Goal: Information Seeking & Learning: Learn about a topic

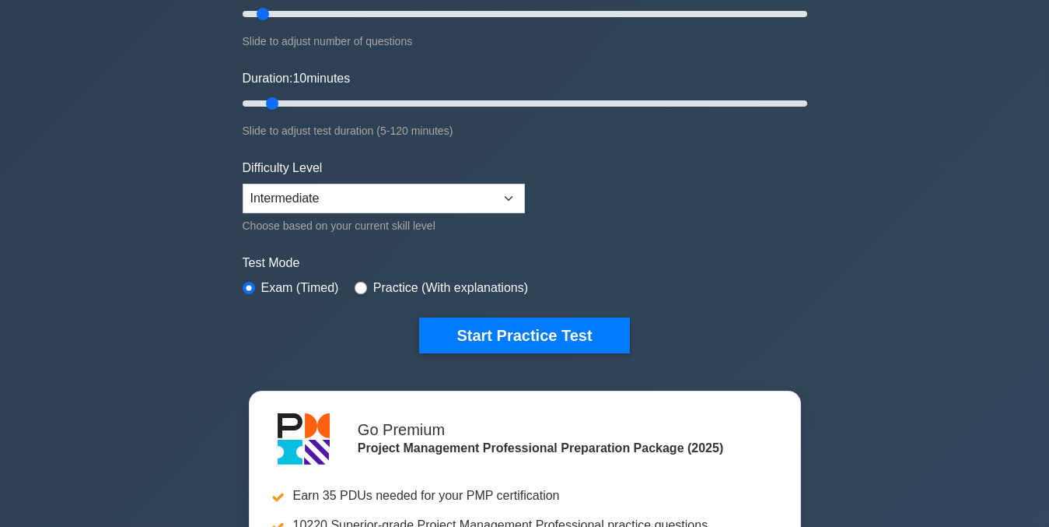
scroll to position [210, 0]
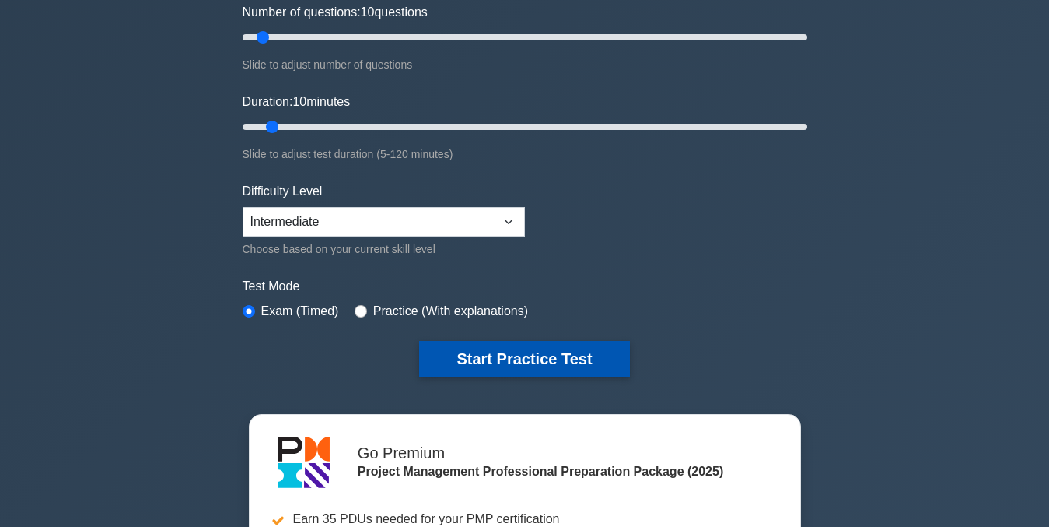
click at [545, 359] on button "Start Practice Test" at bounding box center [524, 359] width 210 height 36
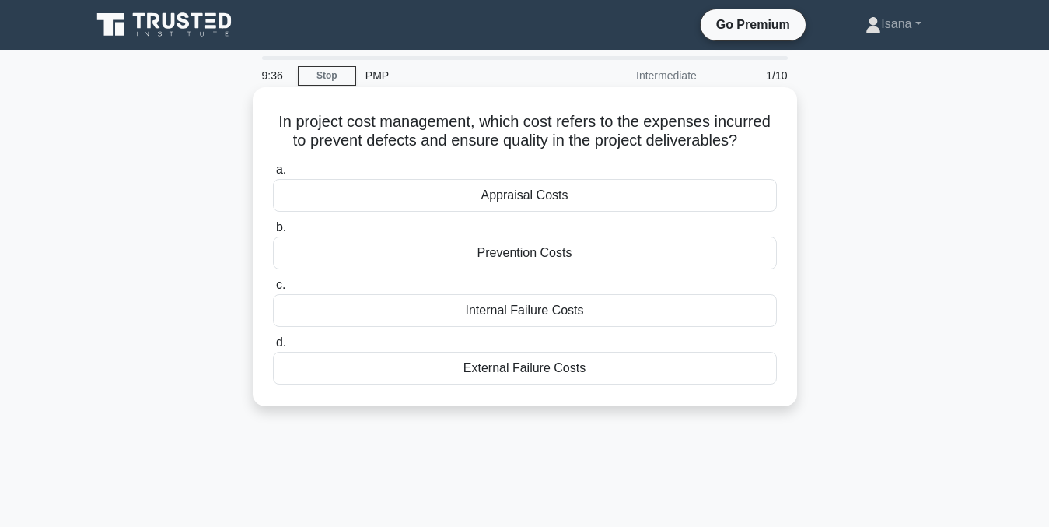
click at [573, 257] on div "Prevention Costs" at bounding box center [525, 252] width 504 height 33
click at [273, 233] on input "b. Prevention Costs" at bounding box center [273, 227] width 0 height 10
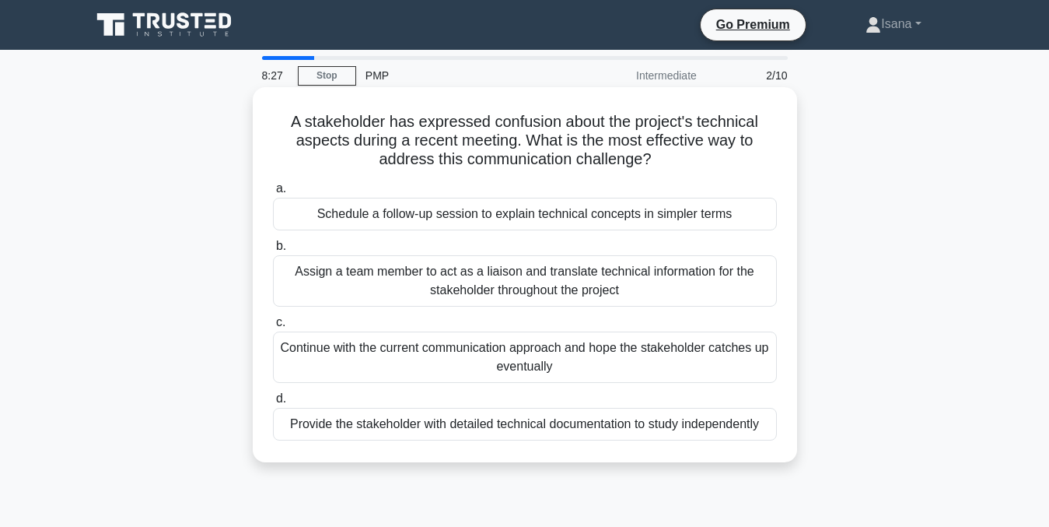
click at [540, 432] on div "Provide the stakeholder with detailed technical documentation to study independ…" at bounding box center [525, 424] width 504 height 33
click at [273, 404] on input "d. Provide the stakeholder with detailed technical documentation to study indep…" at bounding box center [273, 399] width 0 height 10
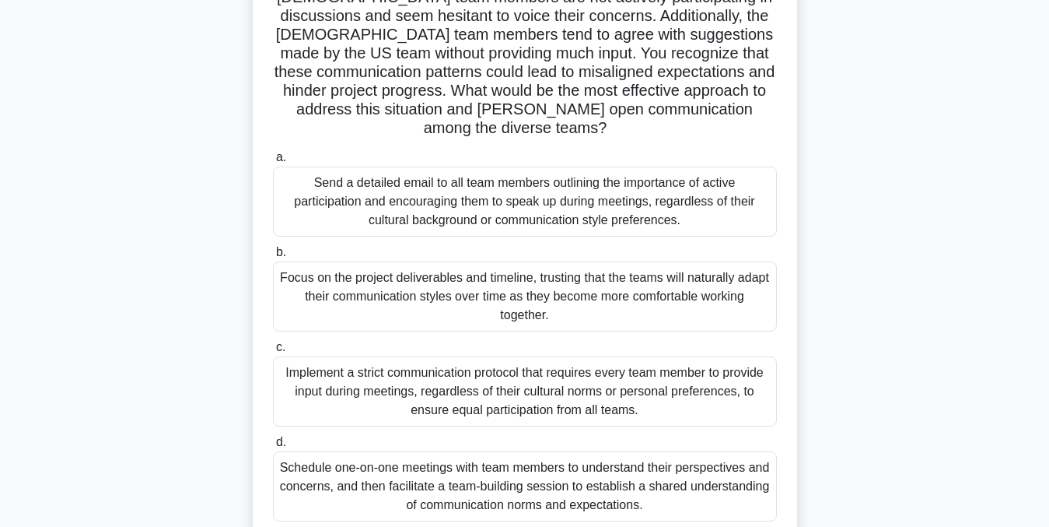
scroll to position [187, 0]
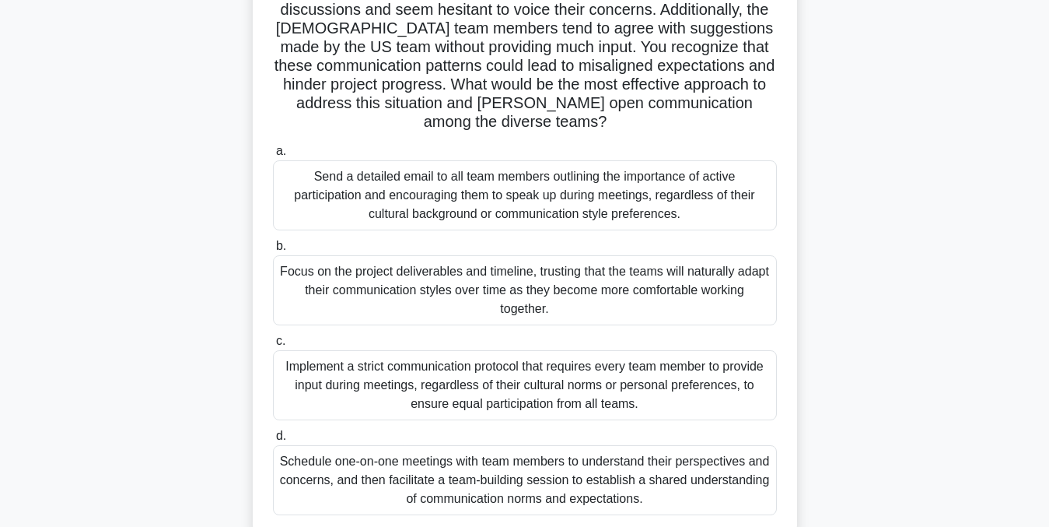
click at [709, 361] on div "Implement a strict communication protocol that requires every team member to pr…" at bounding box center [525, 385] width 504 height 70
click at [273, 346] on input "c. Implement a strict communication protocol that requires every team member to…" at bounding box center [273, 341] width 0 height 10
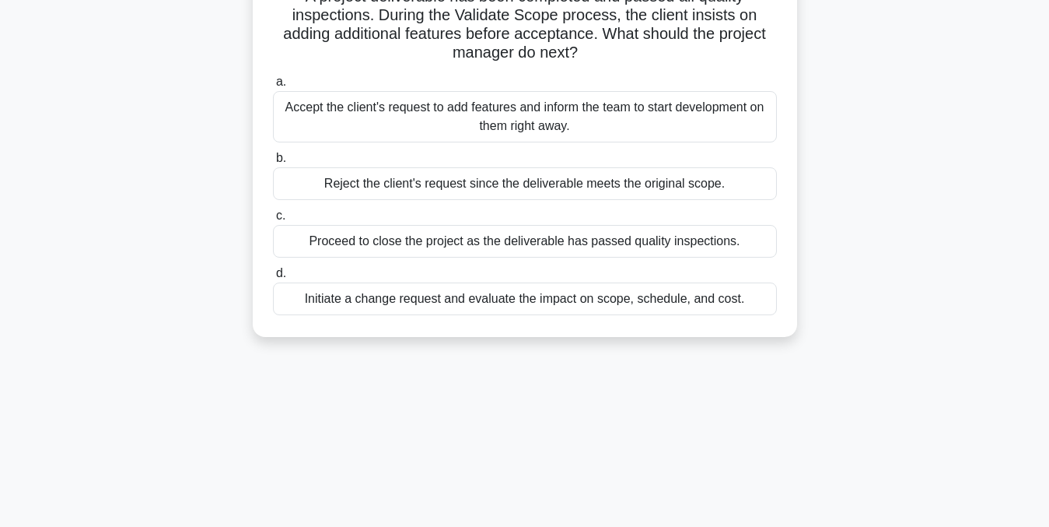
scroll to position [0, 0]
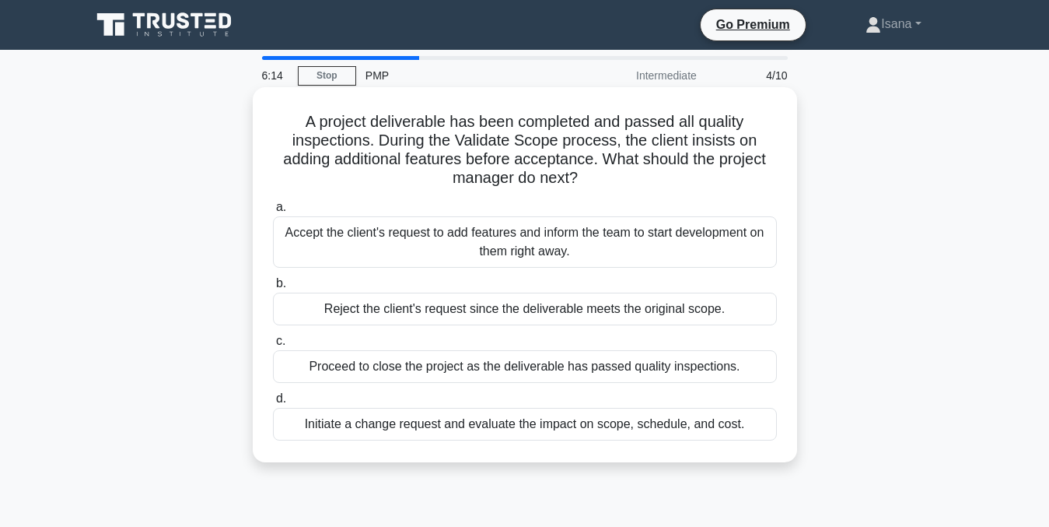
click at [666, 426] on div "Initiate a change request and evaluate the impact on scope, schedule, and cost." at bounding box center [525, 424] width 504 height 33
click at [273, 404] on input "d. Initiate a change request and evaluate the impact on scope, schedule, and co…" at bounding box center [273, 399] width 0 height 10
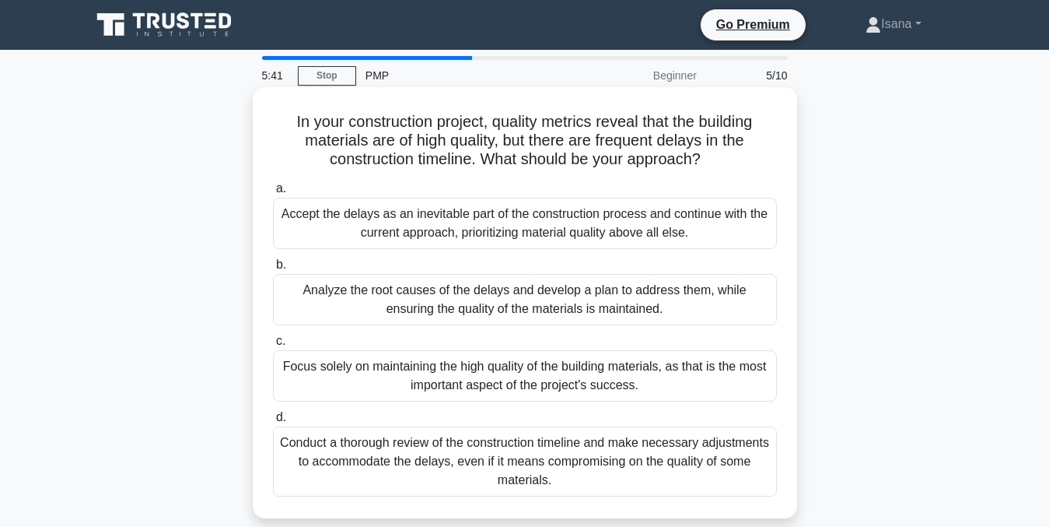
click at [669, 305] on div "Analyze the root causes of the delays and develop a plan to address them, while…" at bounding box center [525, 299] width 504 height 51
click at [273, 270] on input "b. Analyze the root causes of the delays and develop a plan to address them, wh…" at bounding box center [273, 265] width 0 height 10
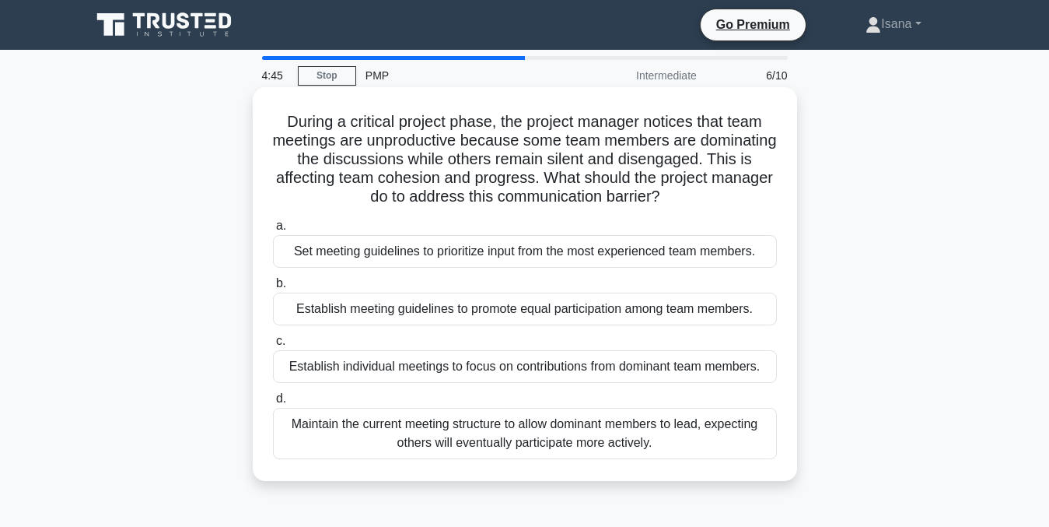
click at [659, 303] on div "Establish meeting guidelines to promote equal participation among team members." at bounding box center [525, 308] width 504 height 33
click at [273, 289] on input "b. Establish meeting guidelines to promote equal participation among team membe…" at bounding box center [273, 283] width 0 height 10
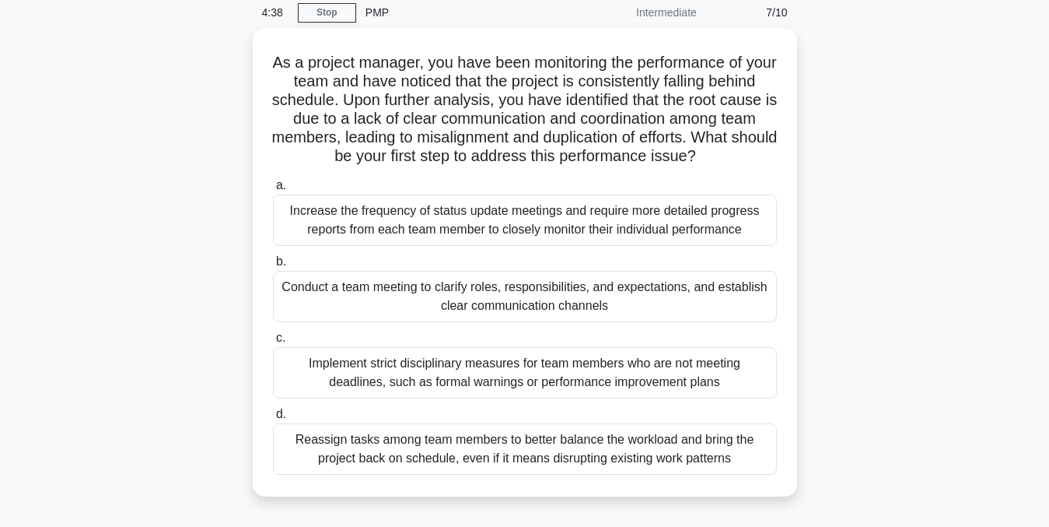
scroll to position [65, 0]
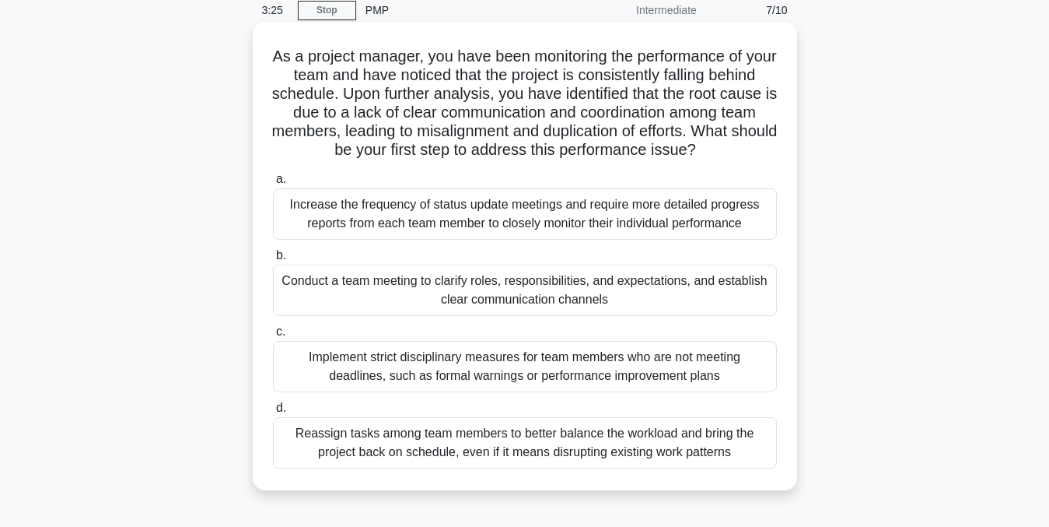
click at [643, 304] on div "Conduct a team meeting to clarify roles, responsibilities, and expectations, an…" at bounding box center [525, 289] width 504 height 51
click at [273, 261] on input "b. Conduct a team meeting to clarify roles, responsibilities, and expectations,…" at bounding box center [273, 255] width 0 height 10
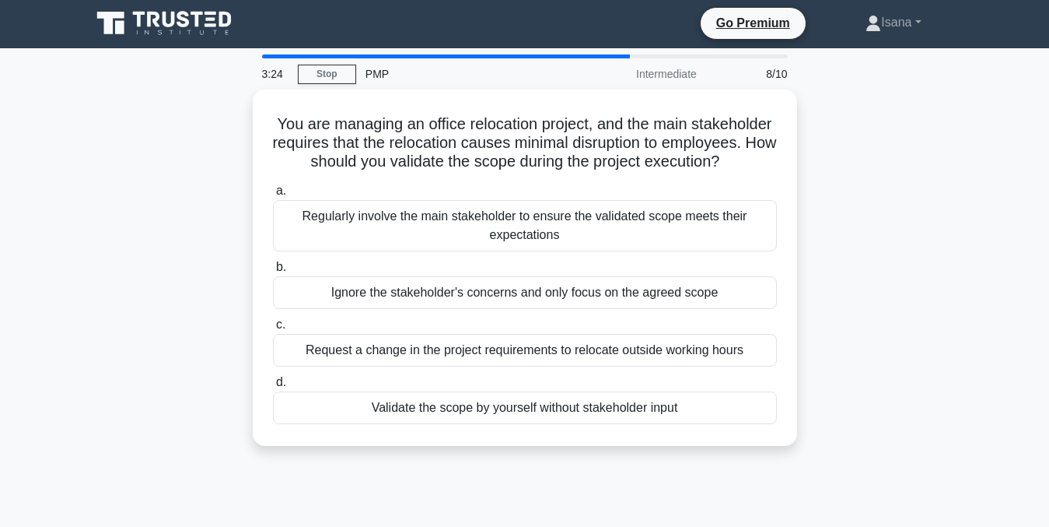
scroll to position [0, 0]
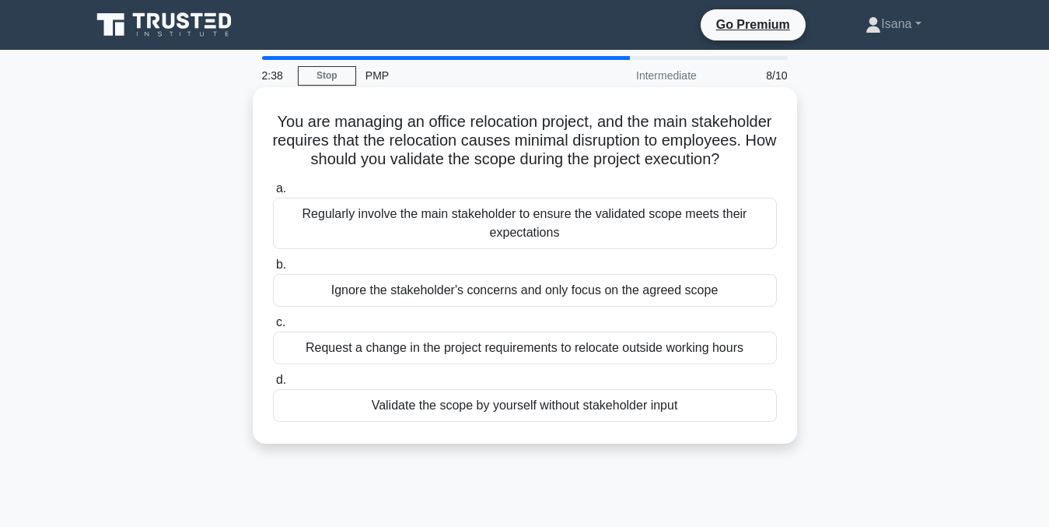
click at [632, 247] on div "Regularly involve the main stakeholder to ensure the validated scope meets thei…" at bounding box center [525, 223] width 504 height 51
click at [273, 194] on input "a. Regularly involve the main stakeholder to ensure the validated scope meets t…" at bounding box center [273, 189] width 0 height 10
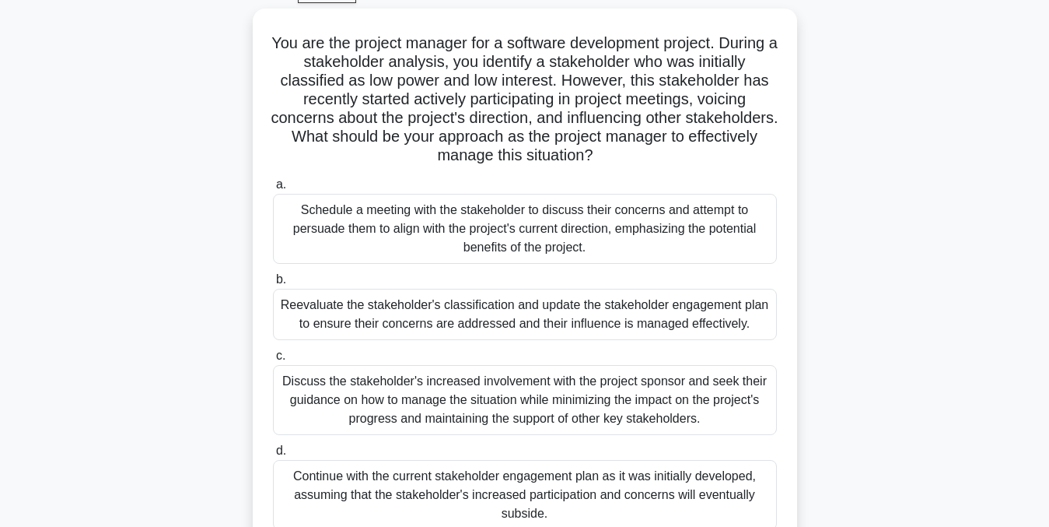
scroll to position [85, 0]
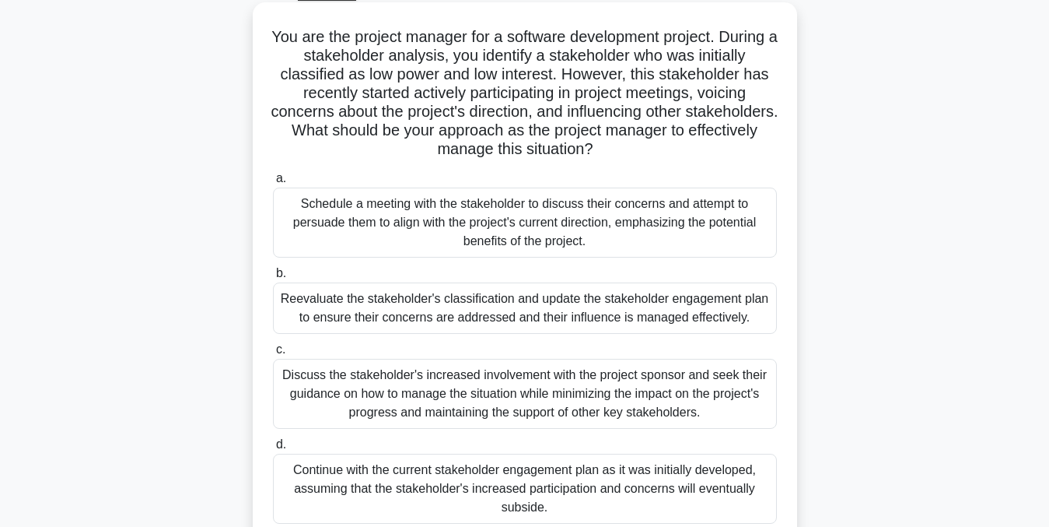
click at [709, 224] on div "Schedule a meeting with the stakeholder to discuss their concerns and attempt t…" at bounding box center [525, 222] width 504 height 70
click at [273, 184] on input "a. Schedule a meeting with the stakeholder to discuss their concerns and attemp…" at bounding box center [273, 178] width 0 height 10
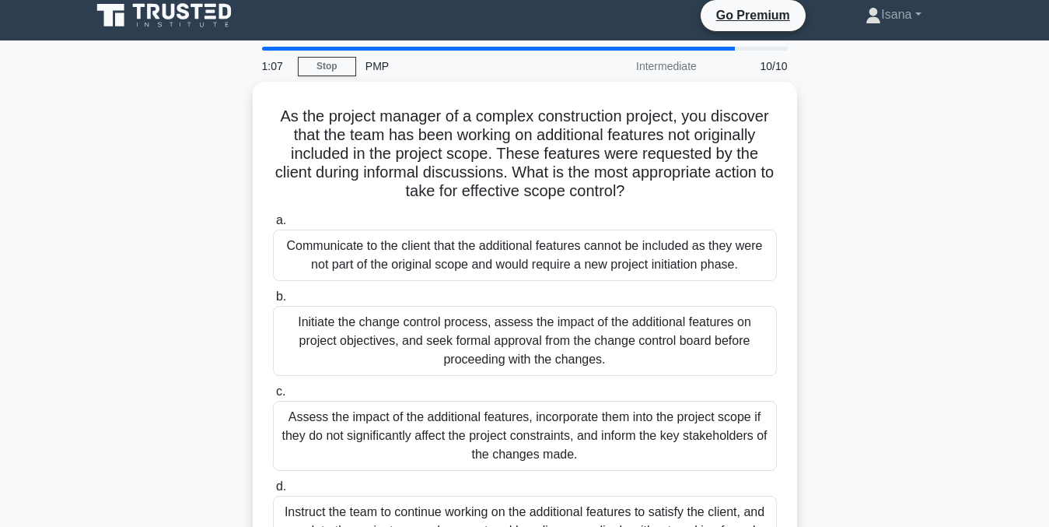
scroll to position [0, 0]
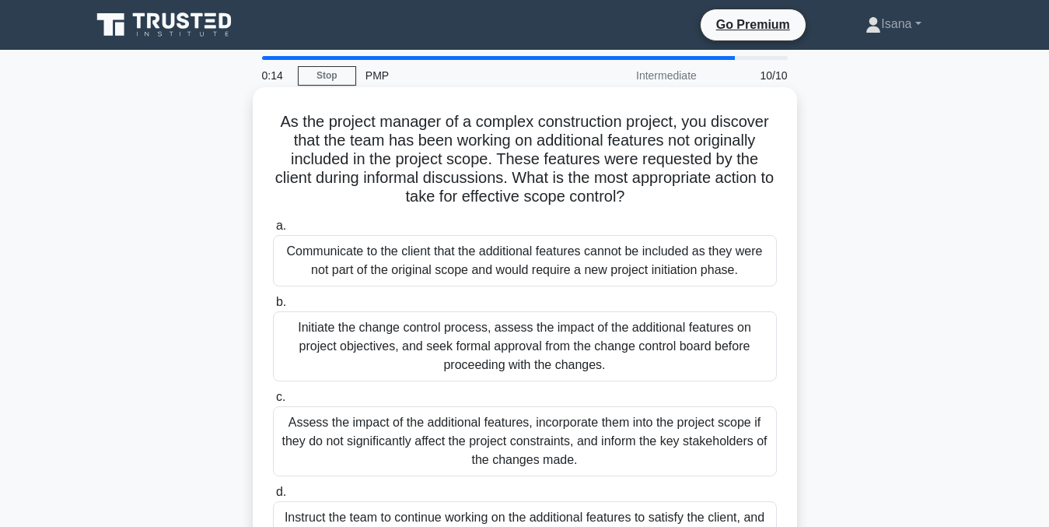
click at [701, 429] on div "Assess the impact of the additional features, incorporate them into the project…" at bounding box center [525, 441] width 504 height 70
click at [273, 402] on input "c. Assess the impact of the additional features, incorporate them into the proj…" at bounding box center [273, 397] width 0 height 10
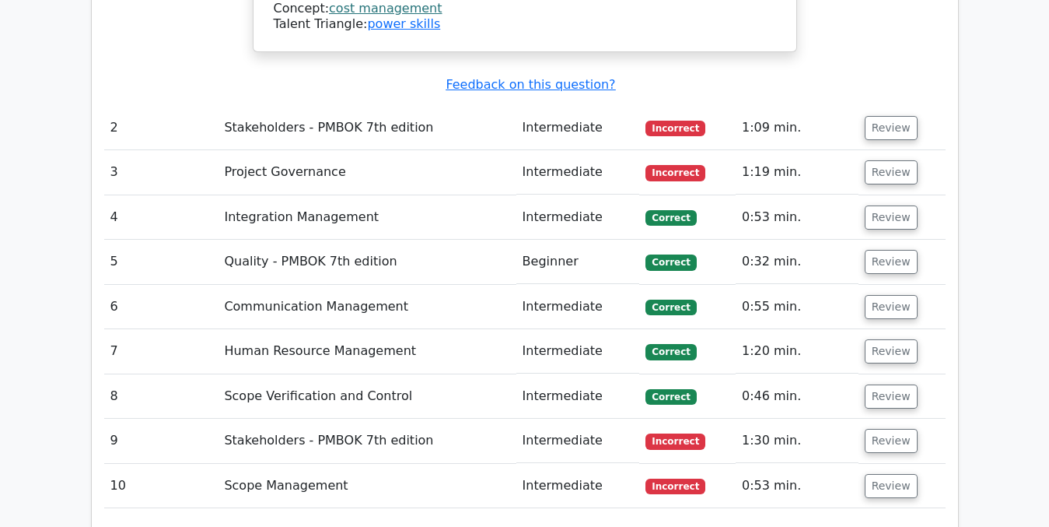
scroll to position [2065, 0]
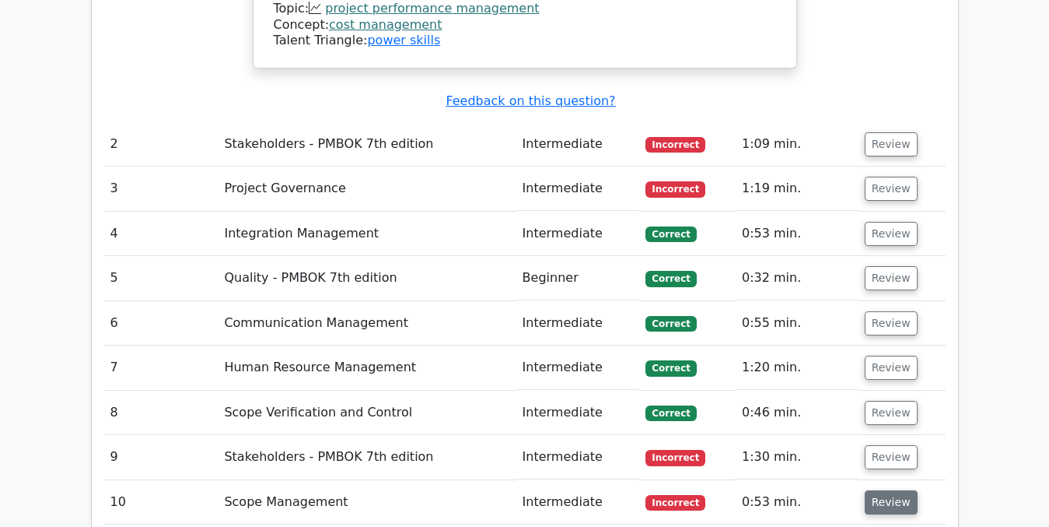
click at [884, 490] on button "Review" at bounding box center [891, 502] width 53 height 24
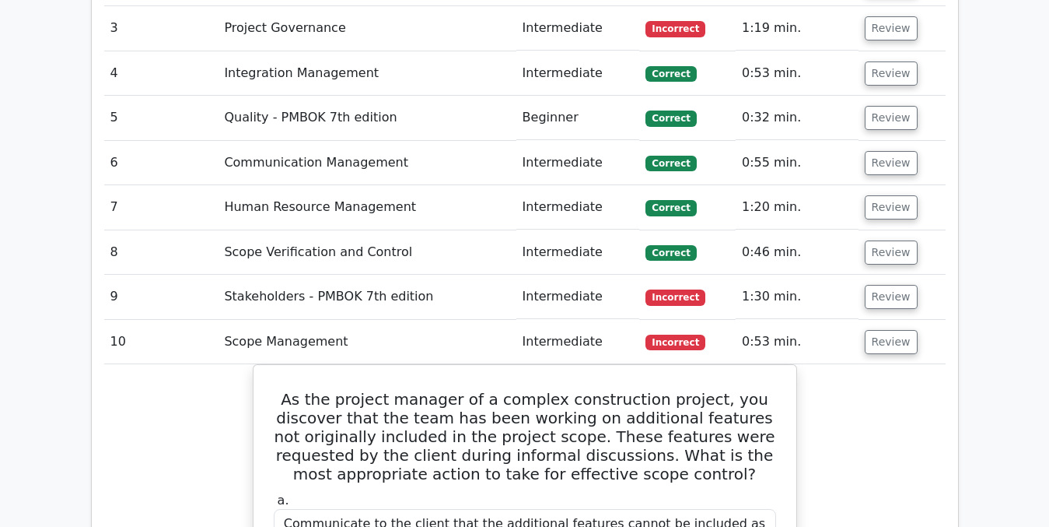
scroll to position [2243, 0]
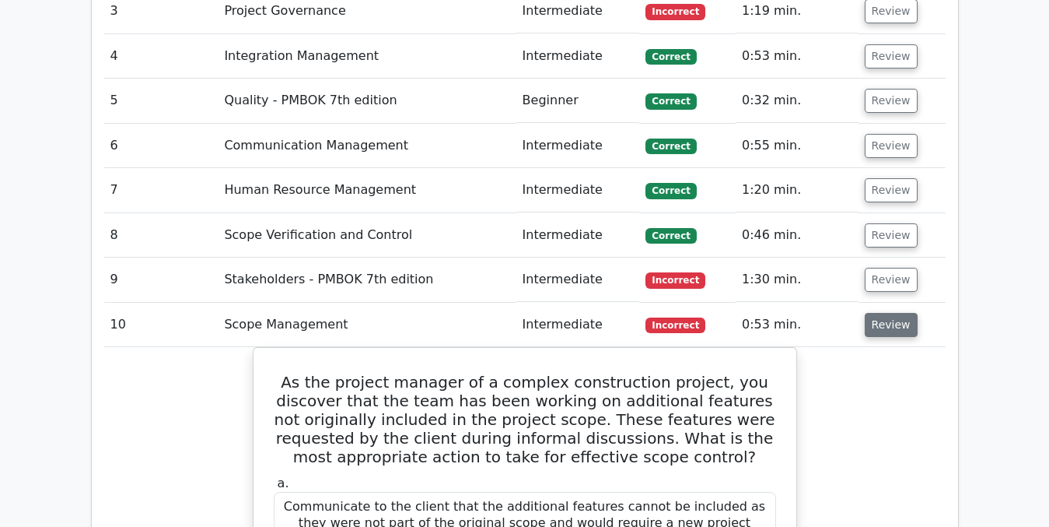
click at [895, 313] on button "Review" at bounding box center [891, 325] width 53 height 24
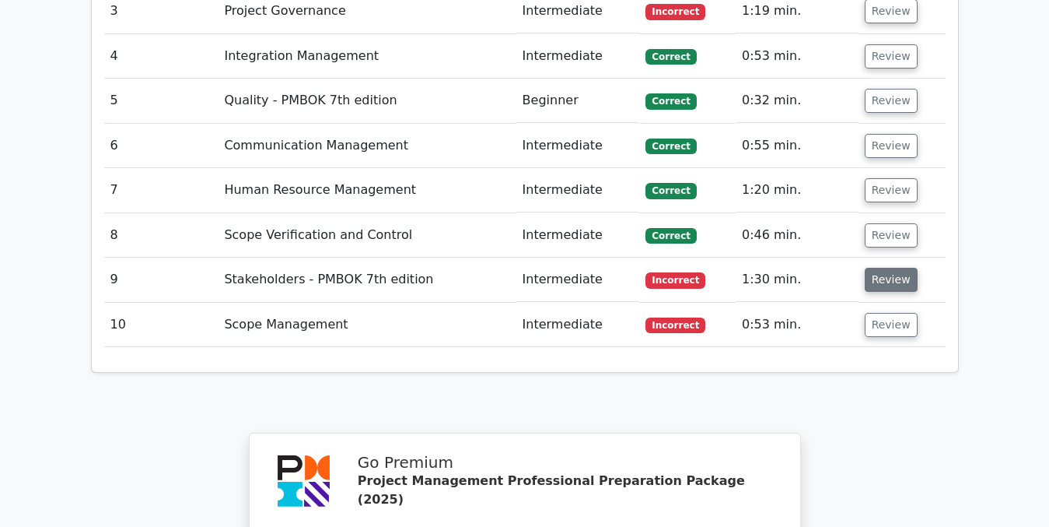
click at [885, 268] on button "Review" at bounding box center [891, 280] width 53 height 24
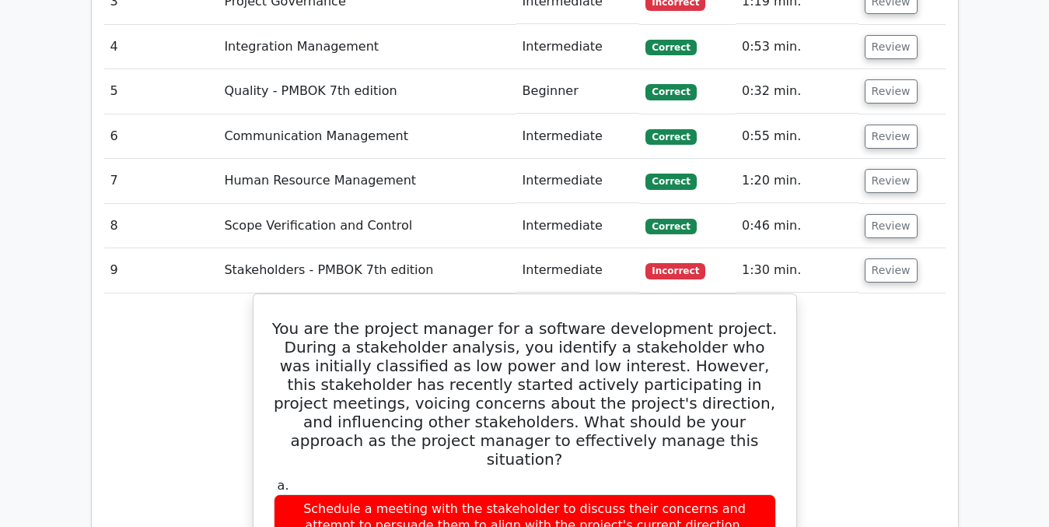
scroll to position [2262, 0]
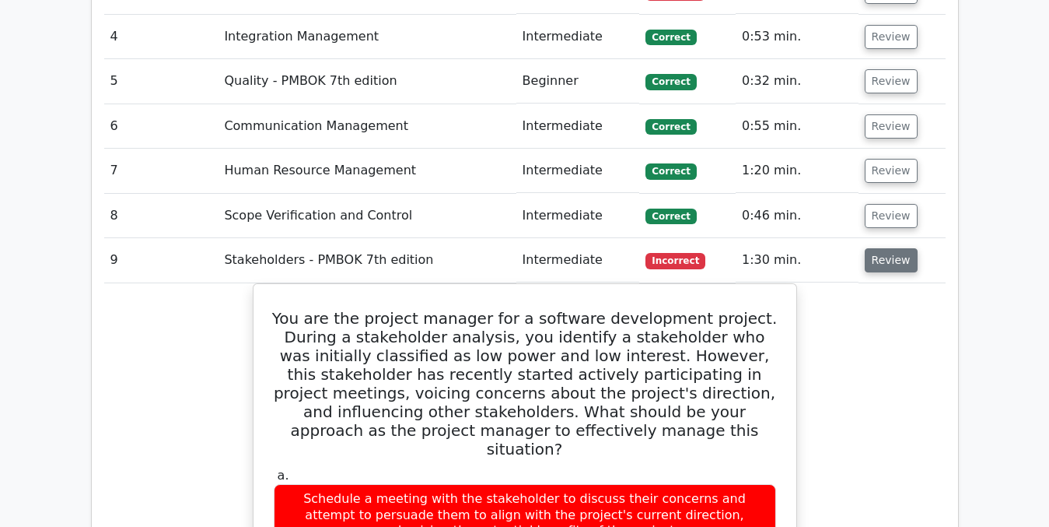
click at [886, 248] on button "Review" at bounding box center [891, 260] width 53 height 24
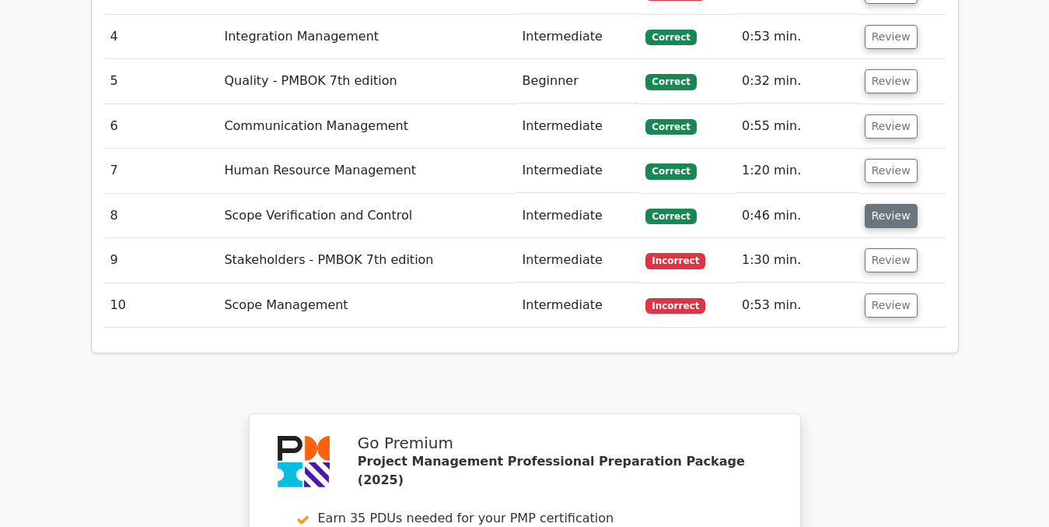
click at [883, 204] on button "Review" at bounding box center [891, 216] width 53 height 24
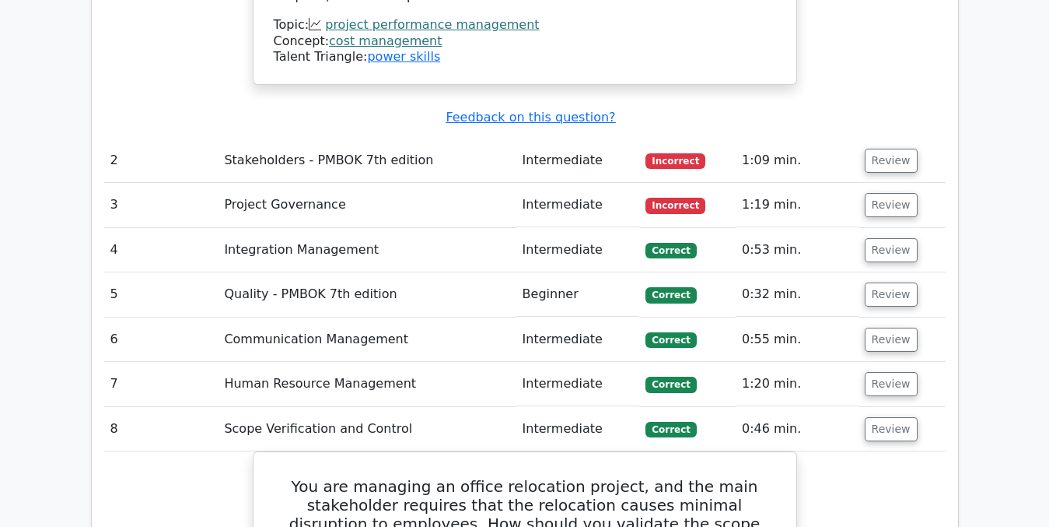
scroll to position [2047, 0]
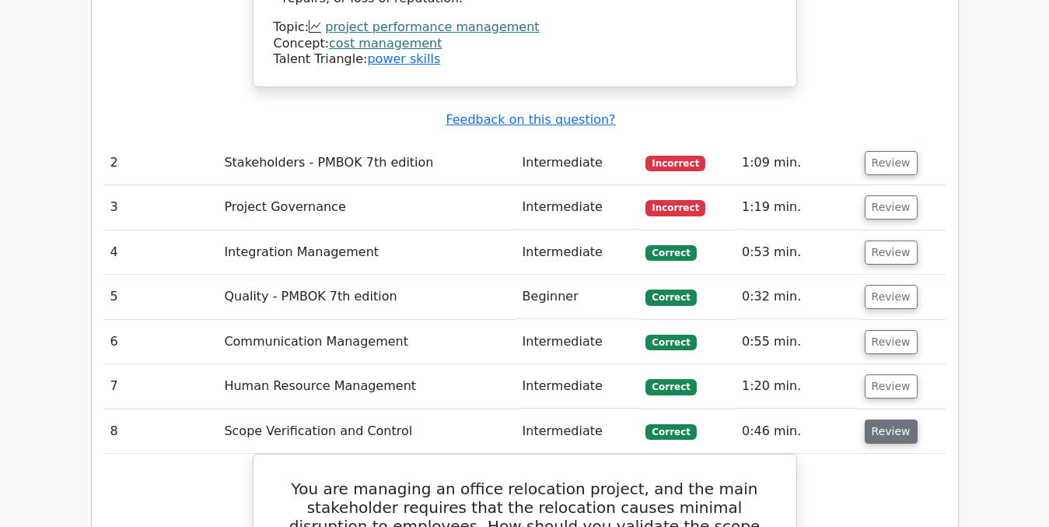
click at [901, 419] on button "Review" at bounding box center [891, 431] width 53 height 24
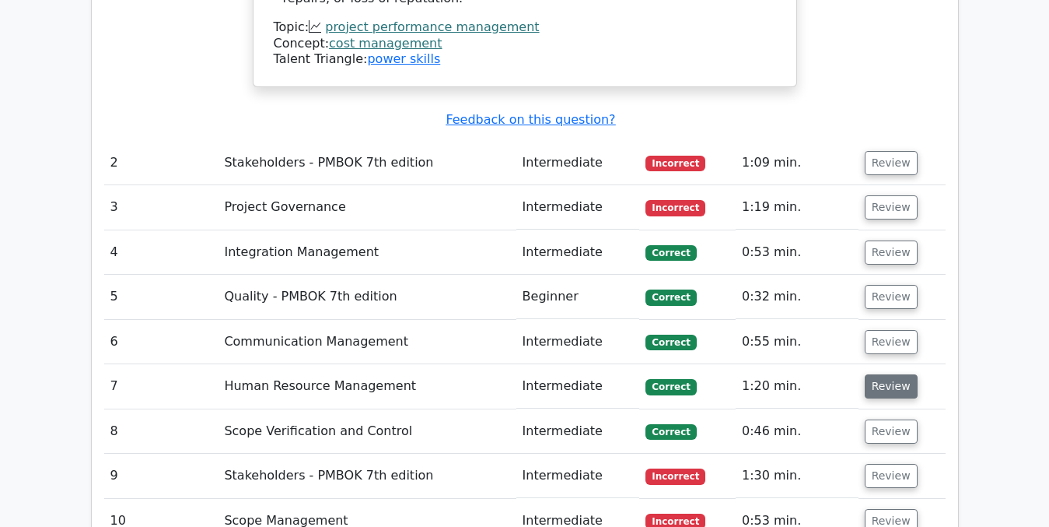
click at [894, 374] on button "Review" at bounding box center [891, 386] width 53 height 24
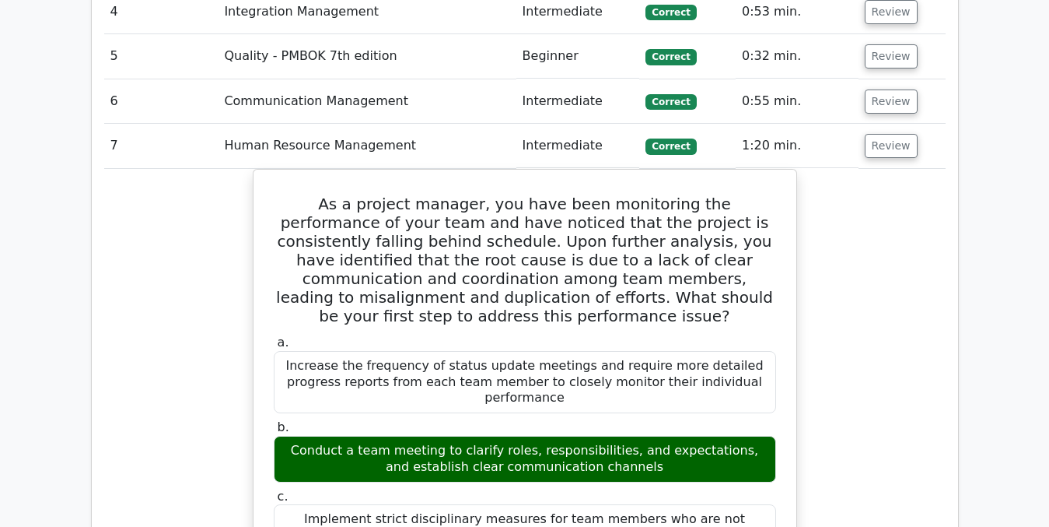
scroll to position [2245, 0]
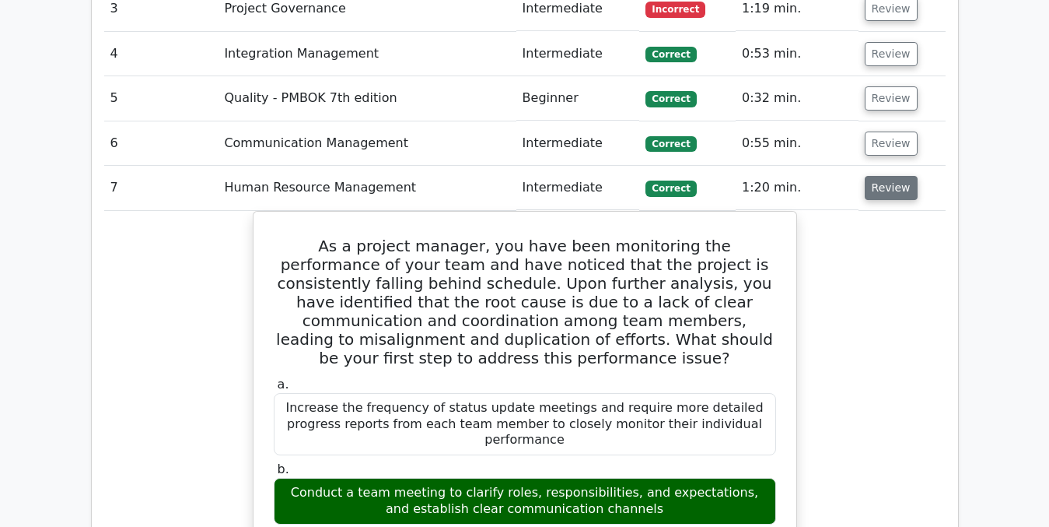
click at [878, 176] on button "Review" at bounding box center [891, 188] width 53 height 24
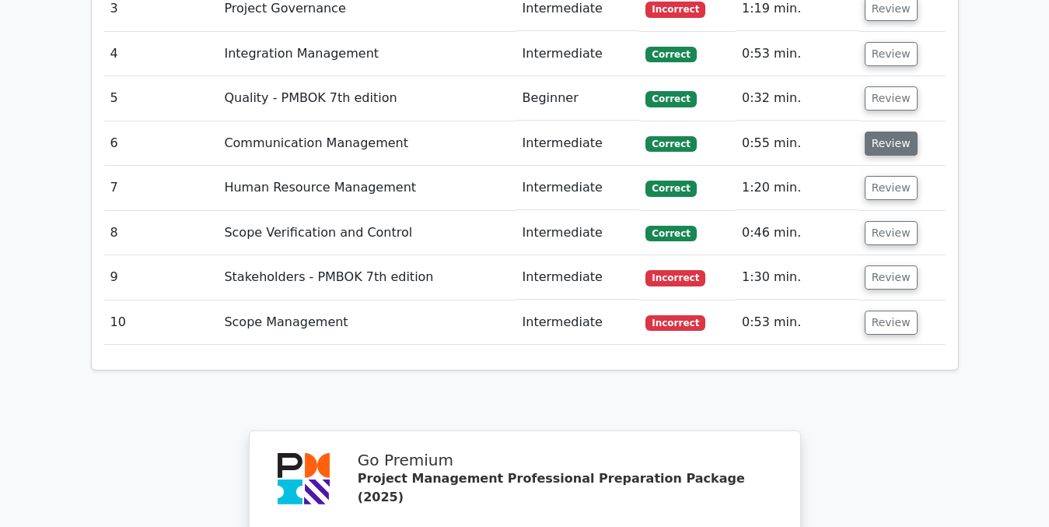
click at [879, 131] on button "Review" at bounding box center [891, 143] width 53 height 24
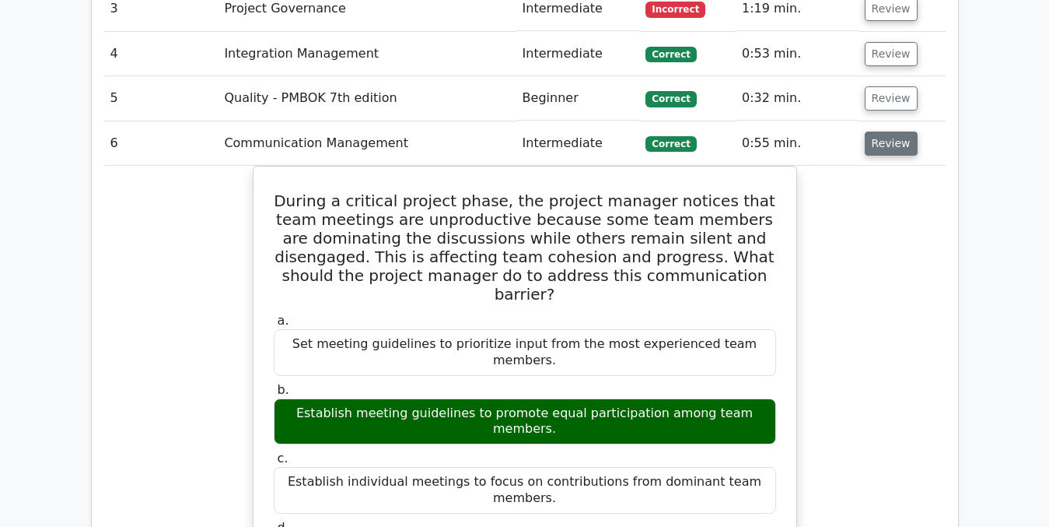
click at [883, 131] on button "Review" at bounding box center [891, 143] width 53 height 24
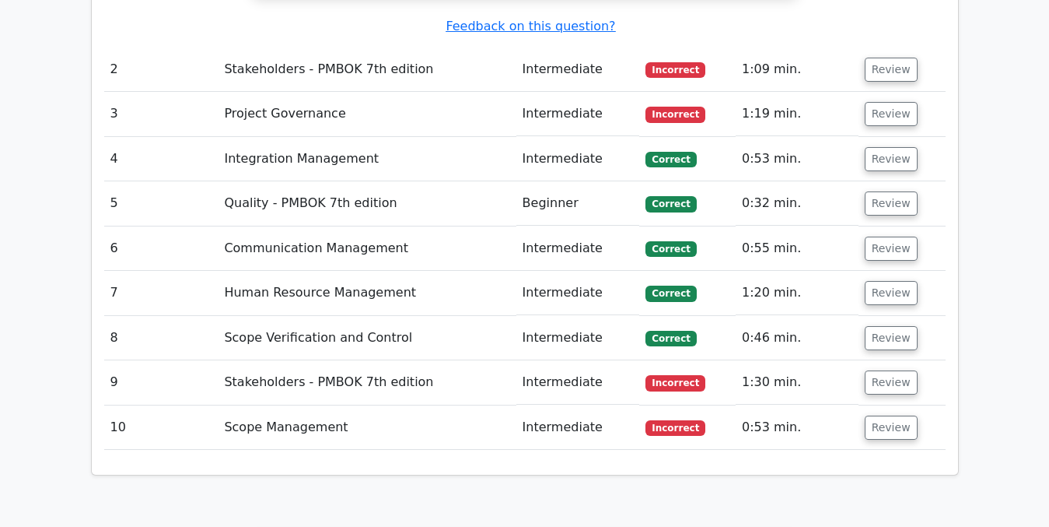
scroll to position [2103, 0]
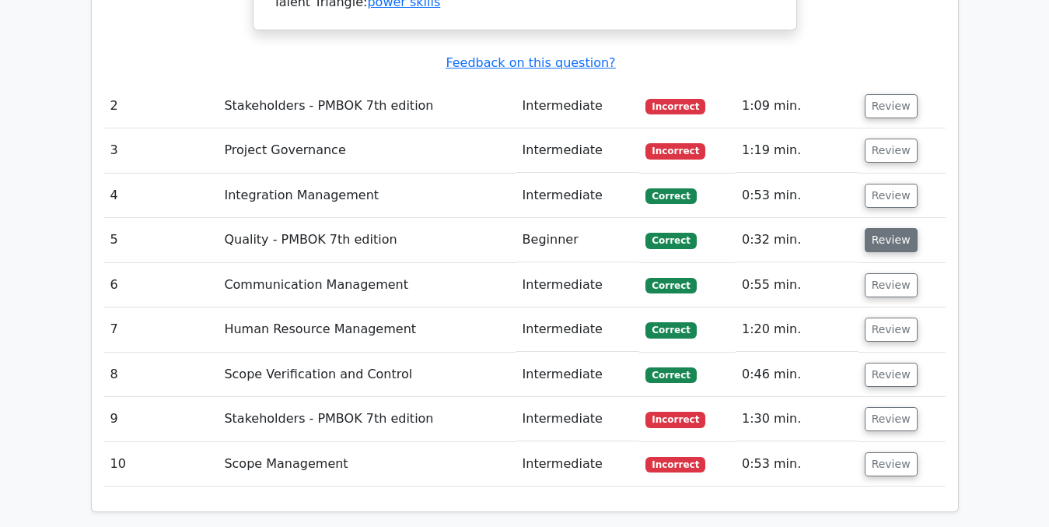
click at [886, 228] on button "Review" at bounding box center [891, 240] width 53 height 24
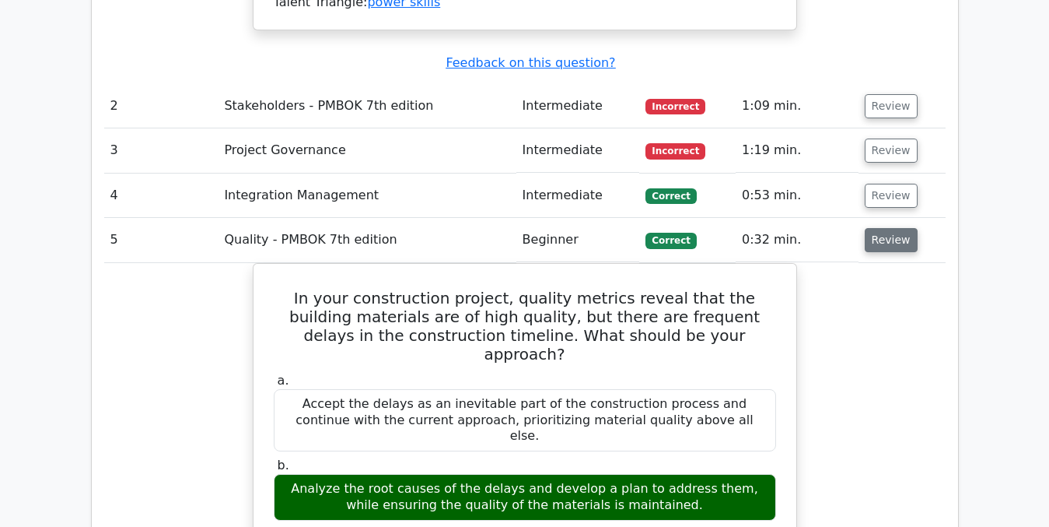
click at [880, 228] on button "Review" at bounding box center [891, 240] width 53 height 24
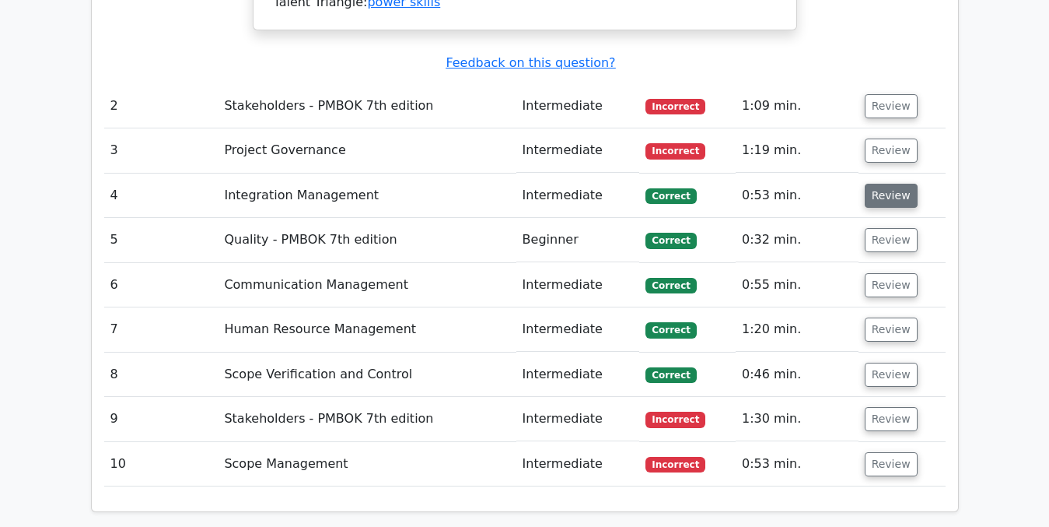
click at [880, 184] on button "Review" at bounding box center [891, 196] width 53 height 24
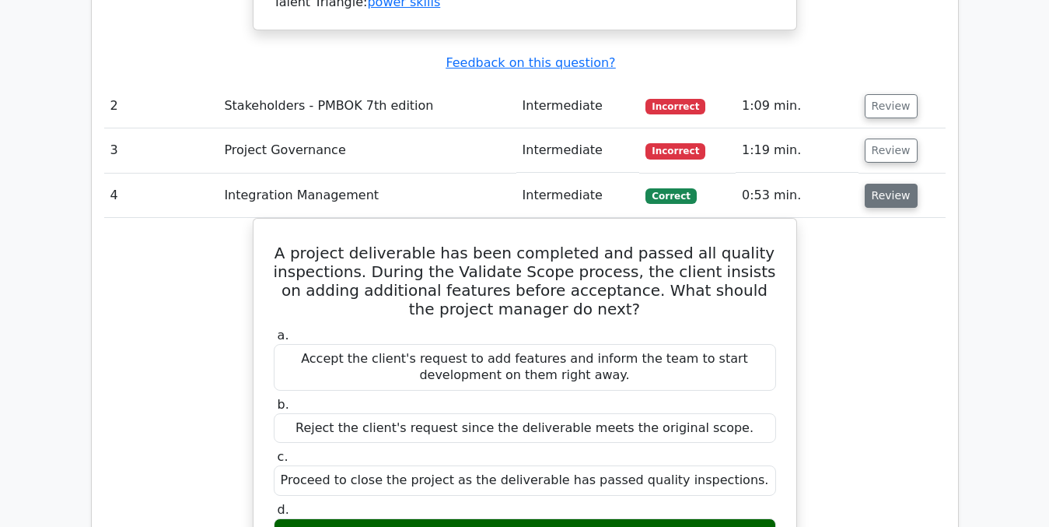
click at [879, 184] on button "Review" at bounding box center [891, 196] width 53 height 24
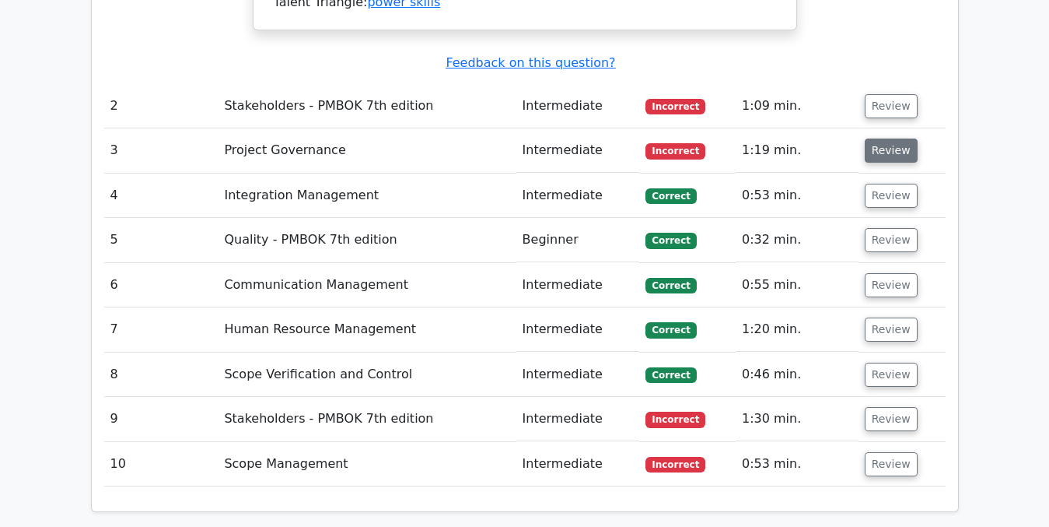
click at [877, 138] on button "Review" at bounding box center [891, 150] width 53 height 24
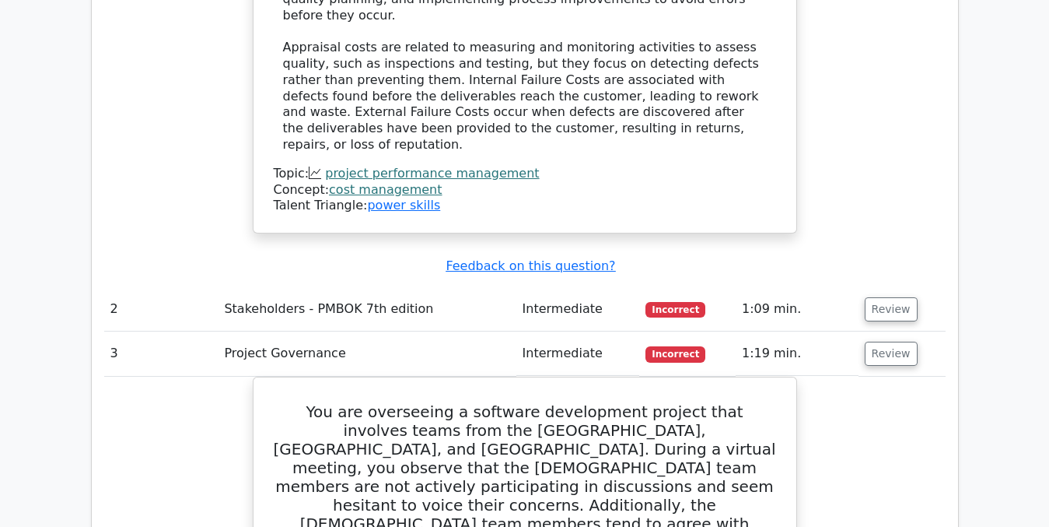
scroll to position [1890, 0]
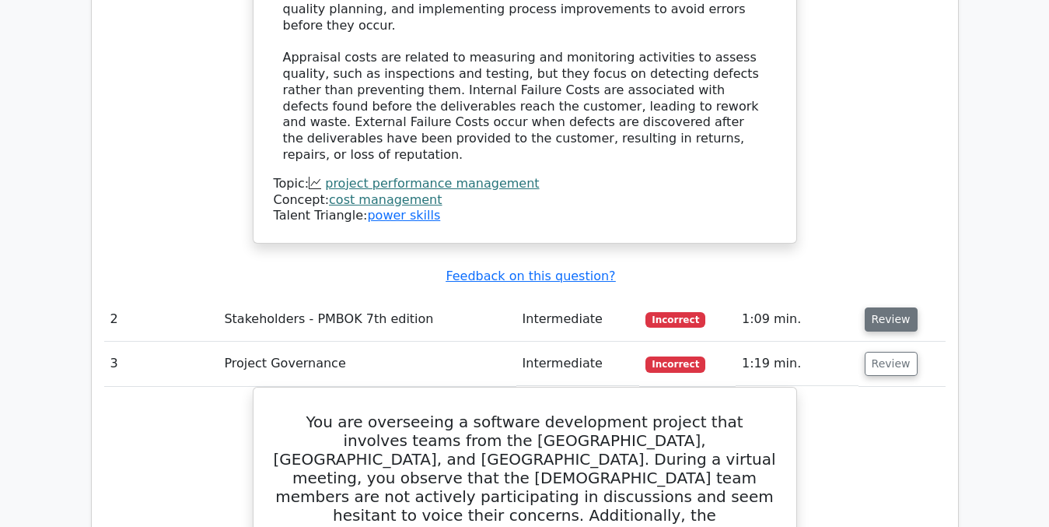
click at [884, 307] on button "Review" at bounding box center [891, 319] width 53 height 24
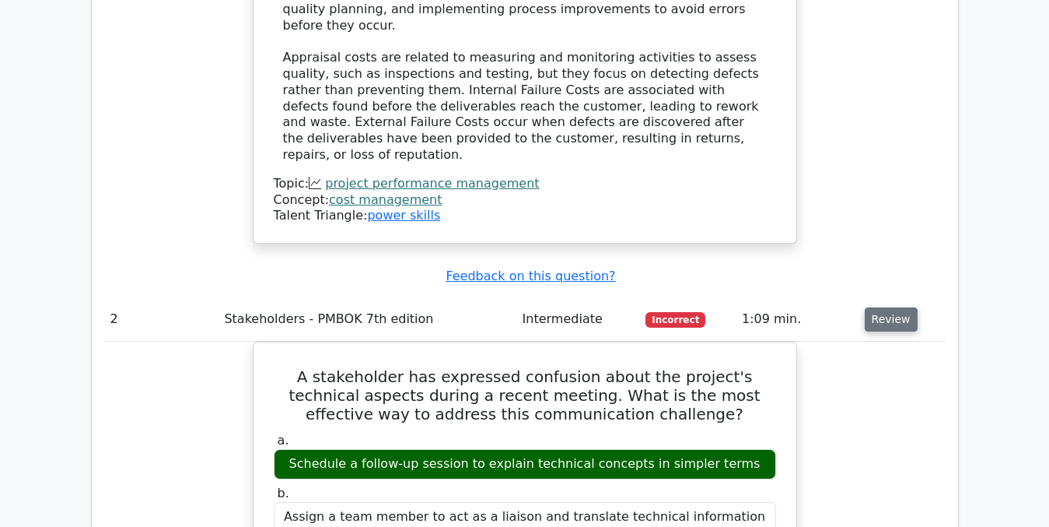
click at [884, 307] on button "Review" at bounding box center [891, 319] width 53 height 24
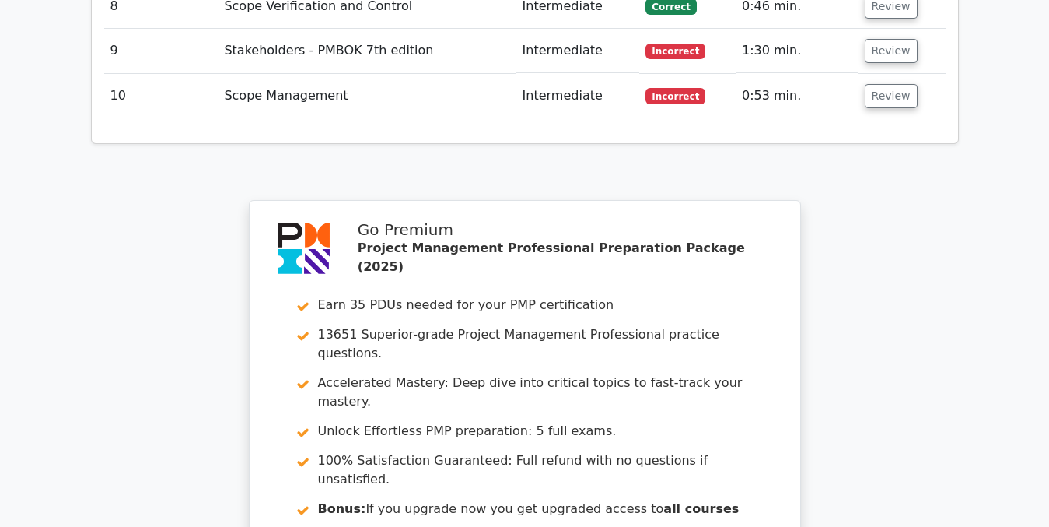
scroll to position [3764, 0]
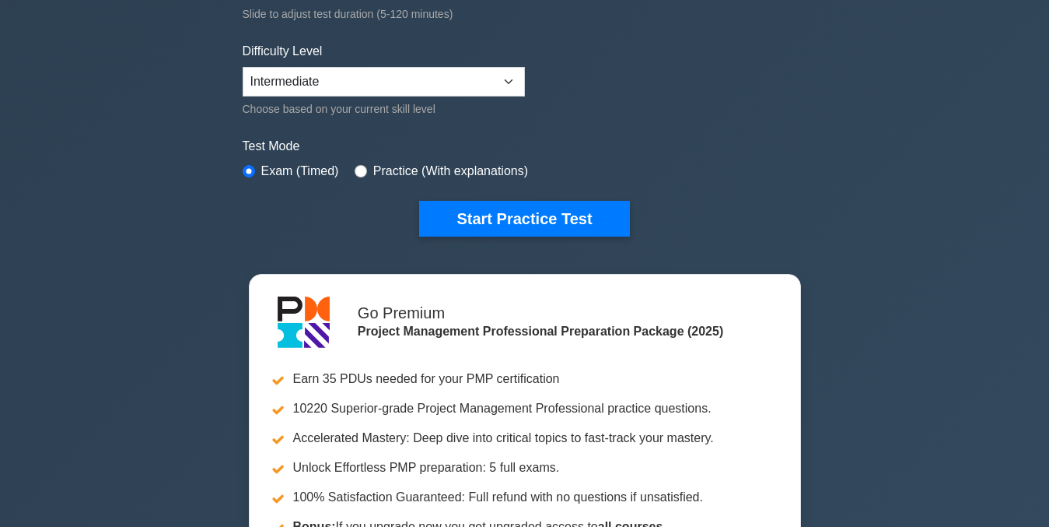
scroll to position [385, 0]
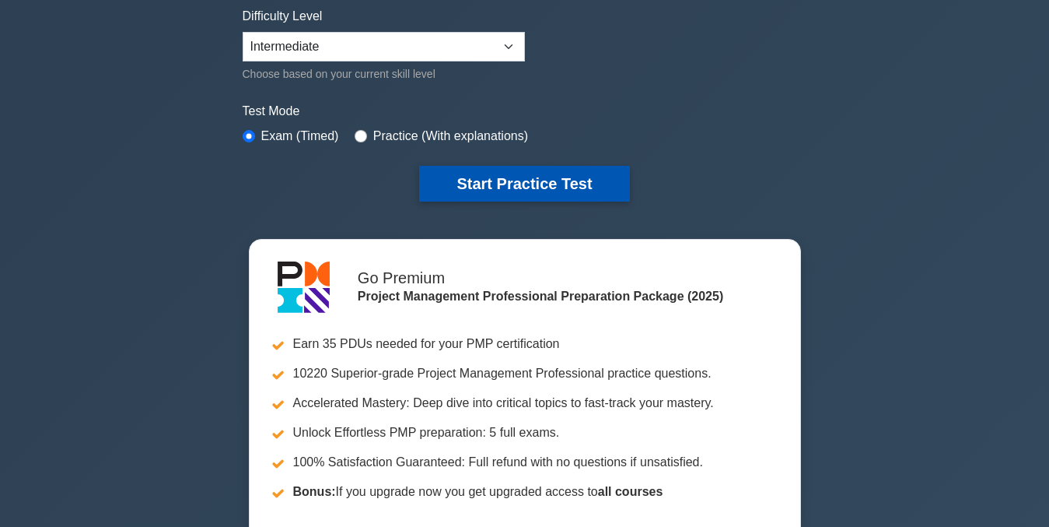
click at [541, 187] on button "Start Practice Test" at bounding box center [524, 184] width 210 height 36
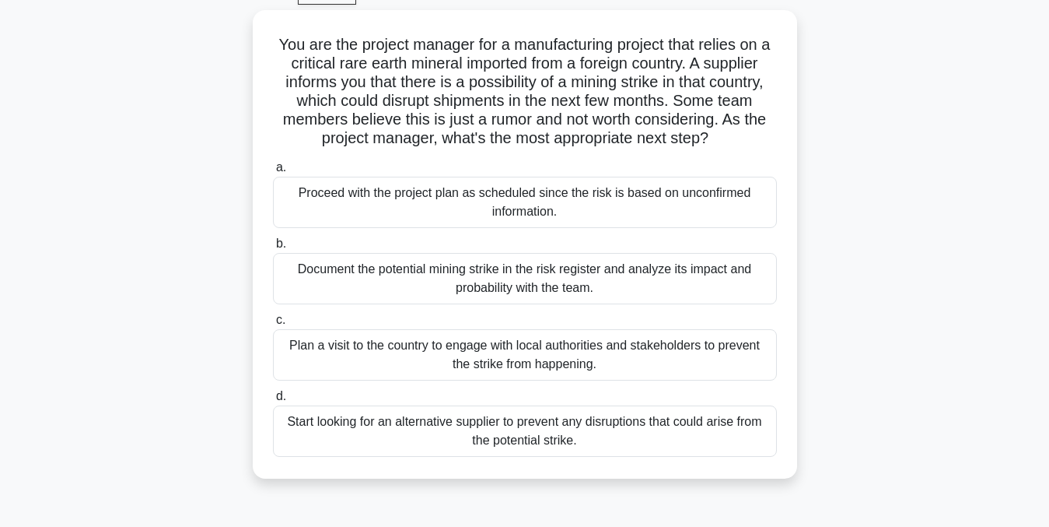
scroll to position [82, 0]
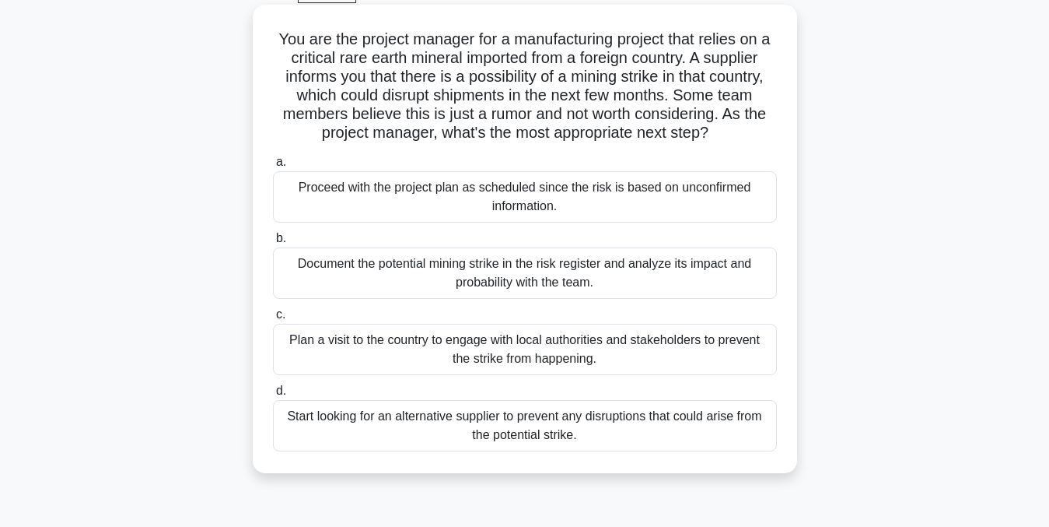
click at [721, 261] on div "Document the potential mining strike in the risk register and analyze its impac…" at bounding box center [525, 272] width 504 height 51
click at [273, 243] on input "b. Document the potential mining strike in the risk register and analyze its im…" at bounding box center [273, 238] width 0 height 10
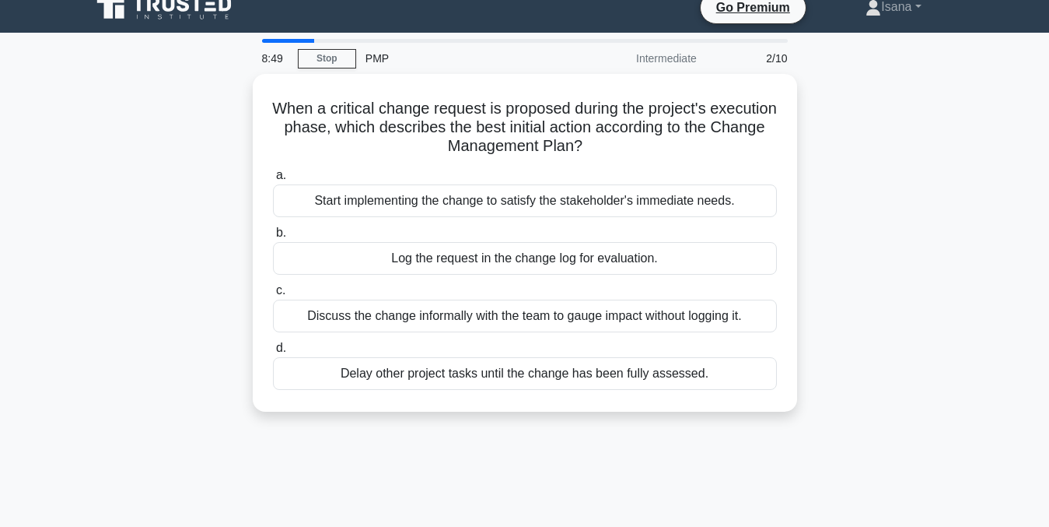
scroll to position [0, 0]
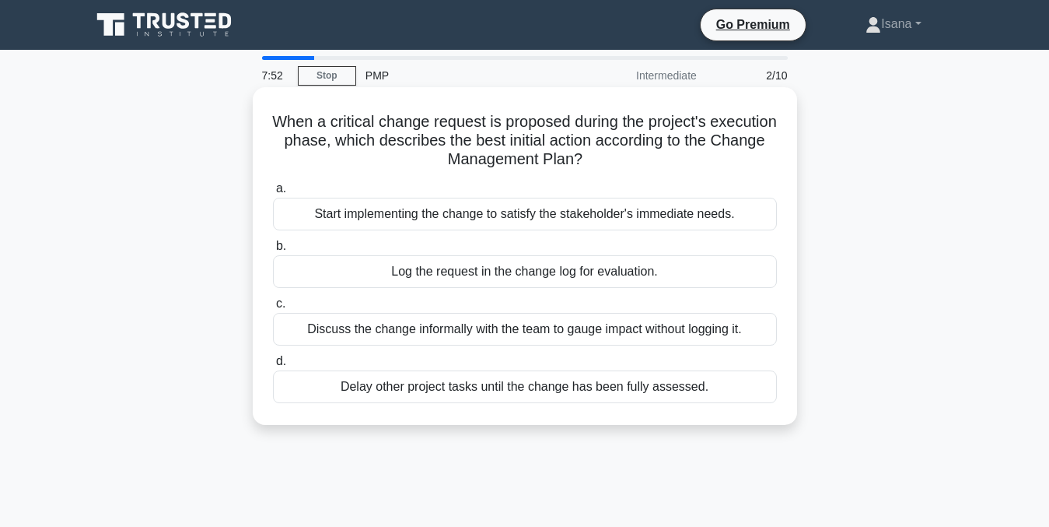
click at [570, 324] on div "Discuss the change informally with the team to gauge impact without logging it." at bounding box center [525, 329] width 504 height 33
click at [273, 309] on input "c. Discuss the change informally with the team to gauge impact without logging …" at bounding box center [273, 304] width 0 height 10
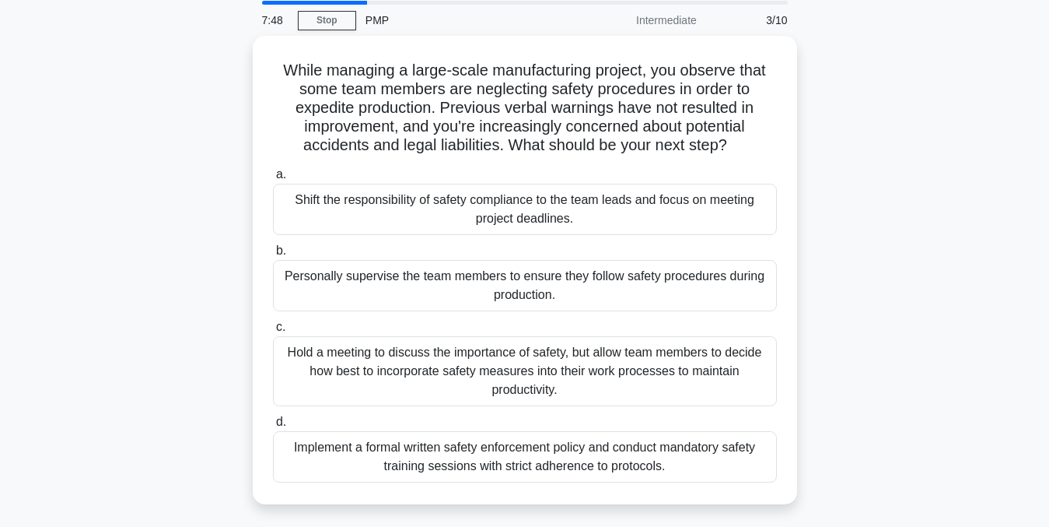
scroll to position [58, 0]
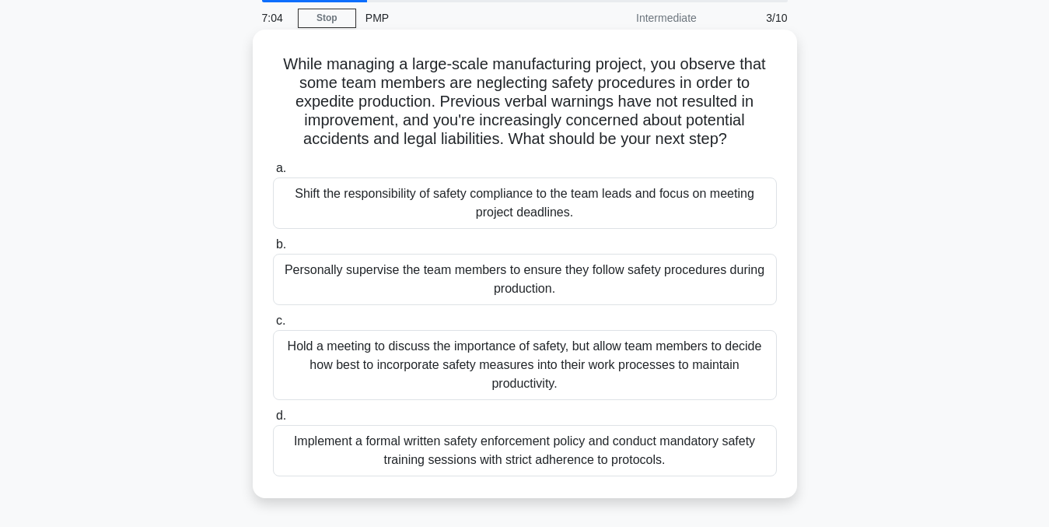
click at [724, 448] on div "Implement a formal written safety enforcement policy and conduct mandatory safe…" at bounding box center [525, 450] width 504 height 51
click at [273, 421] on input "d. Implement a formal written safety enforcement policy and conduct mandatory s…" at bounding box center [273, 416] width 0 height 10
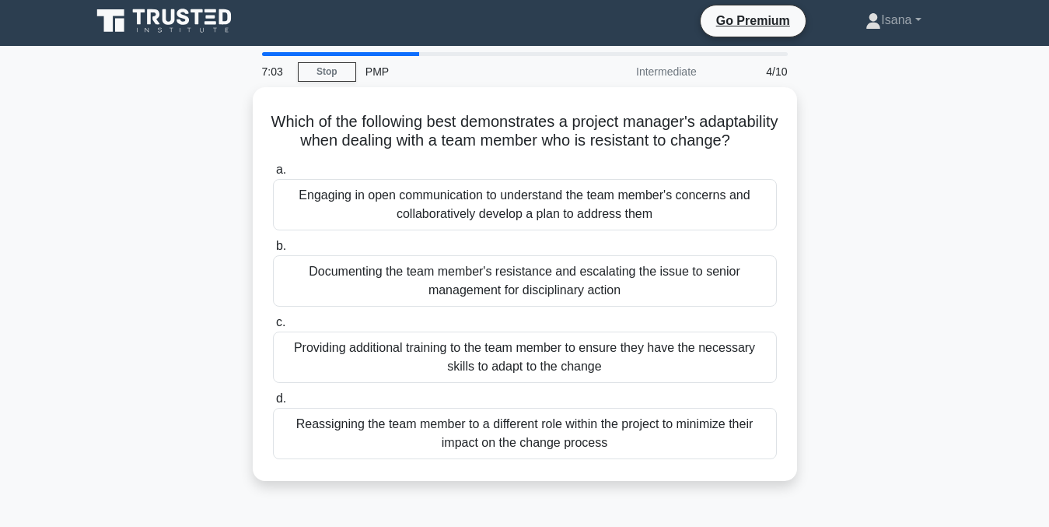
scroll to position [0, 0]
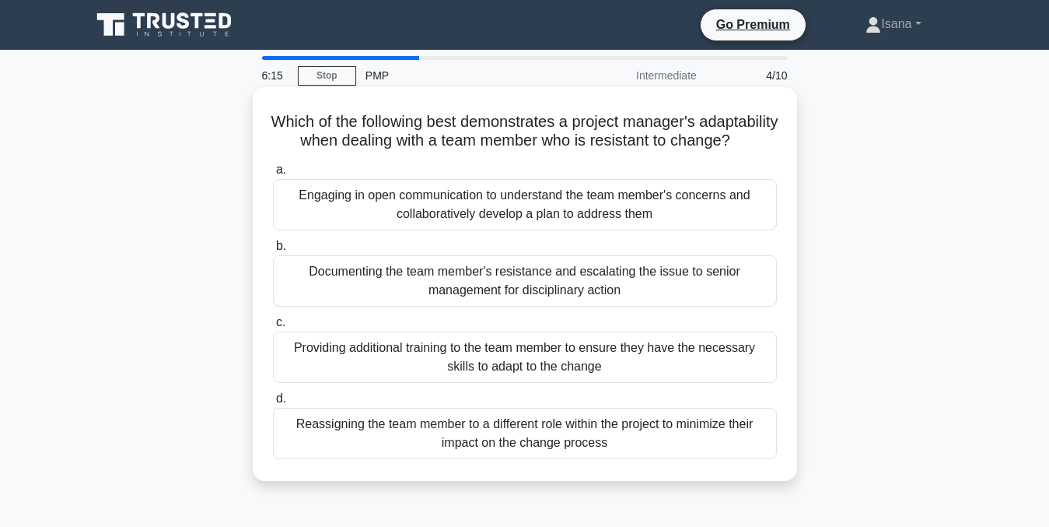
click at [696, 215] on div "Engaging in open communication to understand the team member's concerns and col…" at bounding box center [525, 204] width 504 height 51
click at [273, 175] on input "a. Engaging in open communication to understand the team member's concerns and …" at bounding box center [273, 170] width 0 height 10
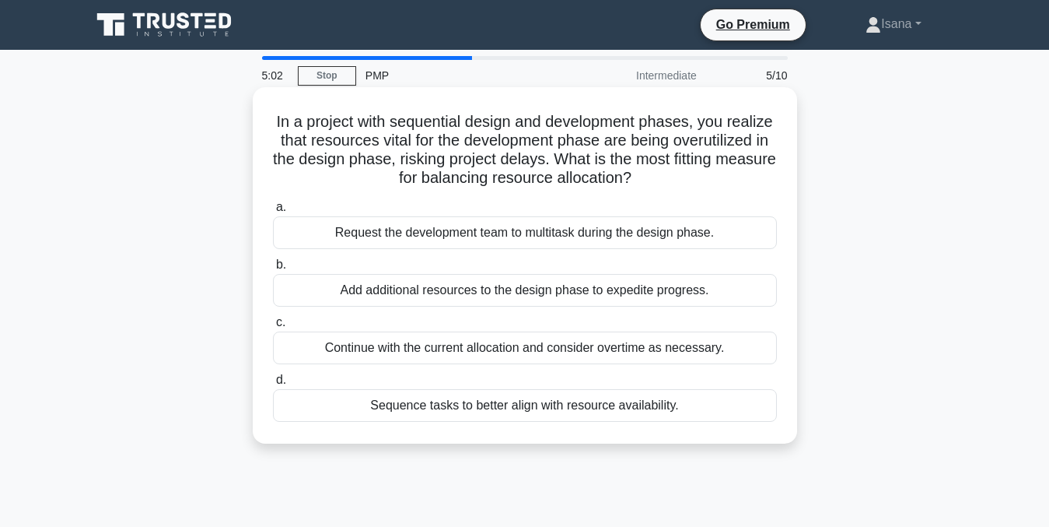
click at [566, 409] on div "Sequence tasks to better align with resource availability." at bounding box center [525, 405] width 504 height 33
click at [273, 385] on input "d. Sequence tasks to better align with resource availability." at bounding box center [273, 380] width 0 height 10
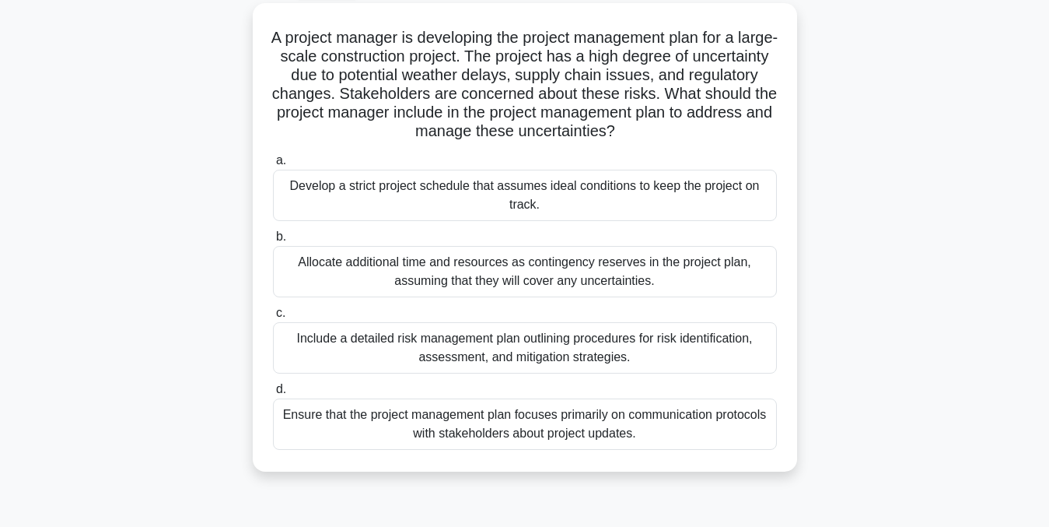
scroll to position [93, 0]
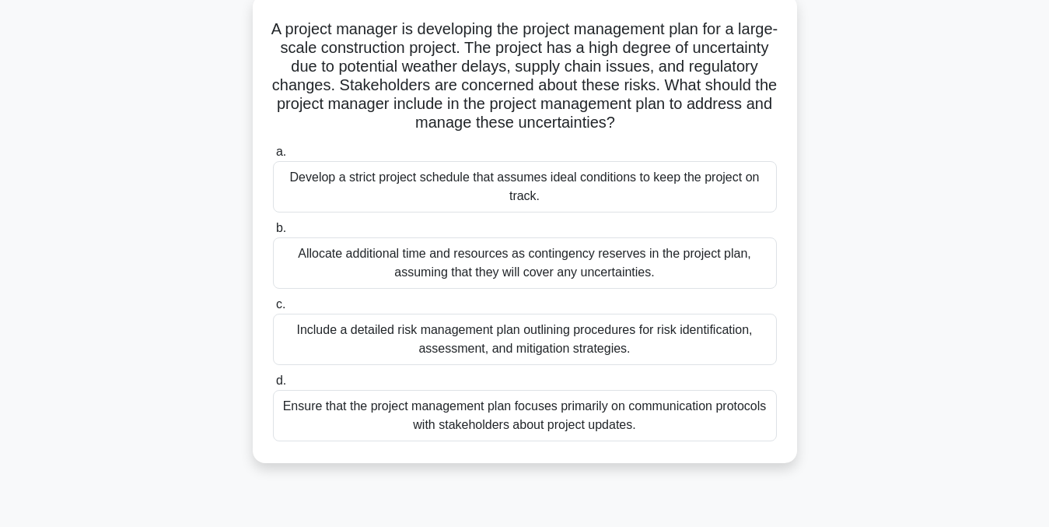
click at [644, 341] on div "Include a detailed risk management plan outlining procedures for risk identific…" at bounding box center [525, 338] width 504 height 51
click at [273, 310] on input "c. Include a detailed risk management plan outlining procedures for risk identi…" at bounding box center [273, 304] width 0 height 10
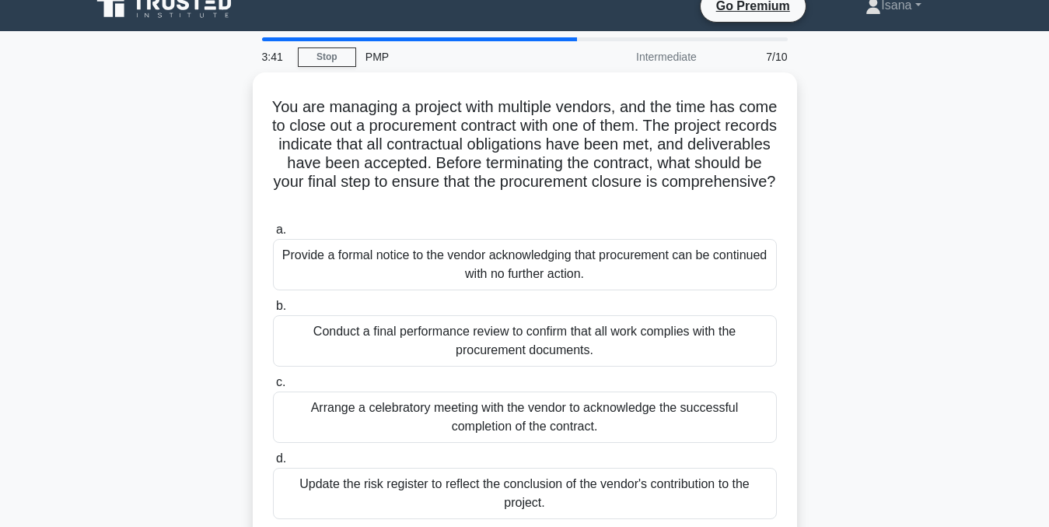
scroll to position [60, 0]
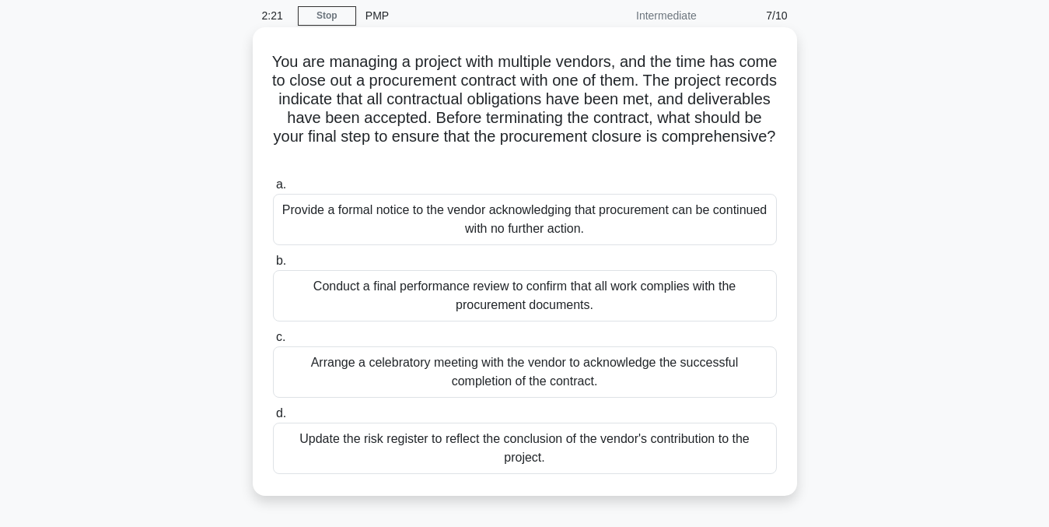
click at [671, 226] on div "Provide a formal notice to the vendor acknowledging that procurement can be con…" at bounding box center [525, 219] width 504 height 51
click at [273, 190] on input "a. Provide a formal notice to the vendor acknowledging that procurement can be …" at bounding box center [273, 185] width 0 height 10
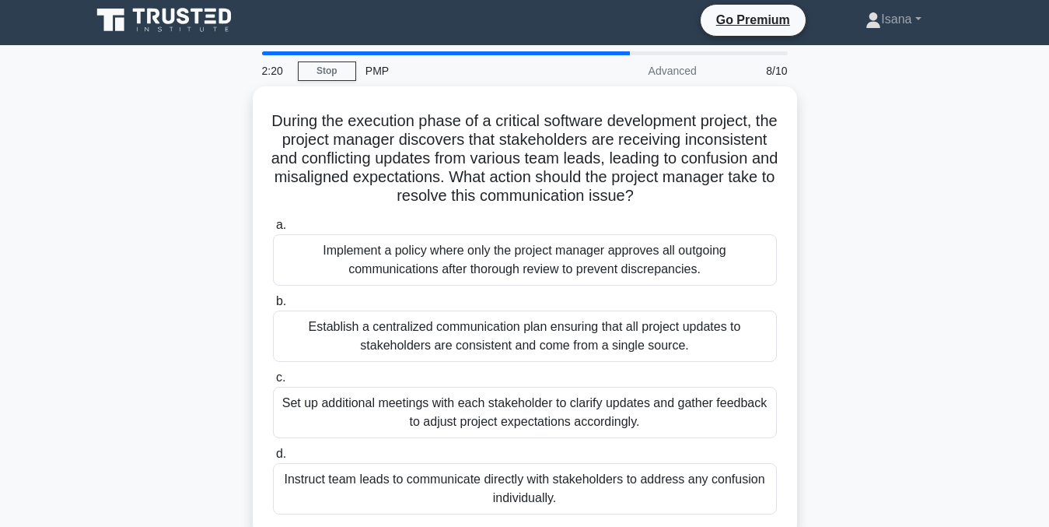
scroll to position [0, 0]
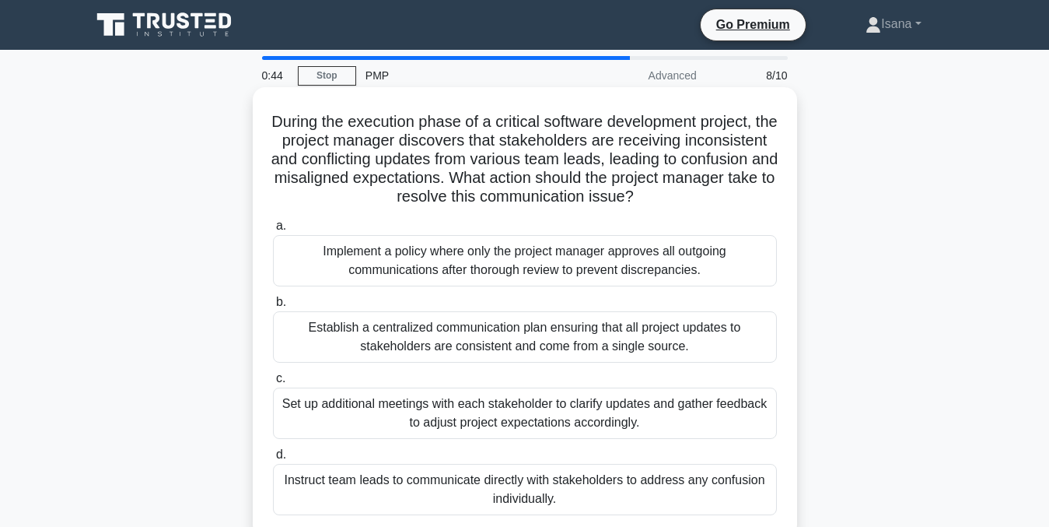
click at [601, 334] on div "Establish a centralized communication plan ensuring that all project updates to…" at bounding box center [525, 336] width 504 height 51
click at [273, 307] on input "b. Establish a centralized communication plan ensuring that all project updates…" at bounding box center [273, 302] width 0 height 10
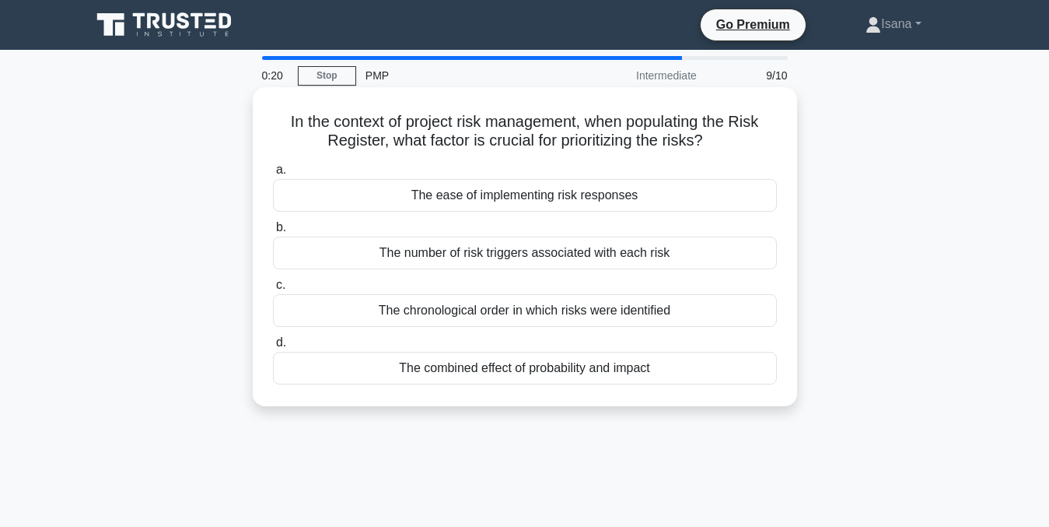
click at [550, 256] on div "The number of risk triggers associated with each risk" at bounding box center [525, 252] width 504 height 33
click at [273, 233] on input "b. The number of risk triggers associated with each risk" at bounding box center [273, 227] width 0 height 10
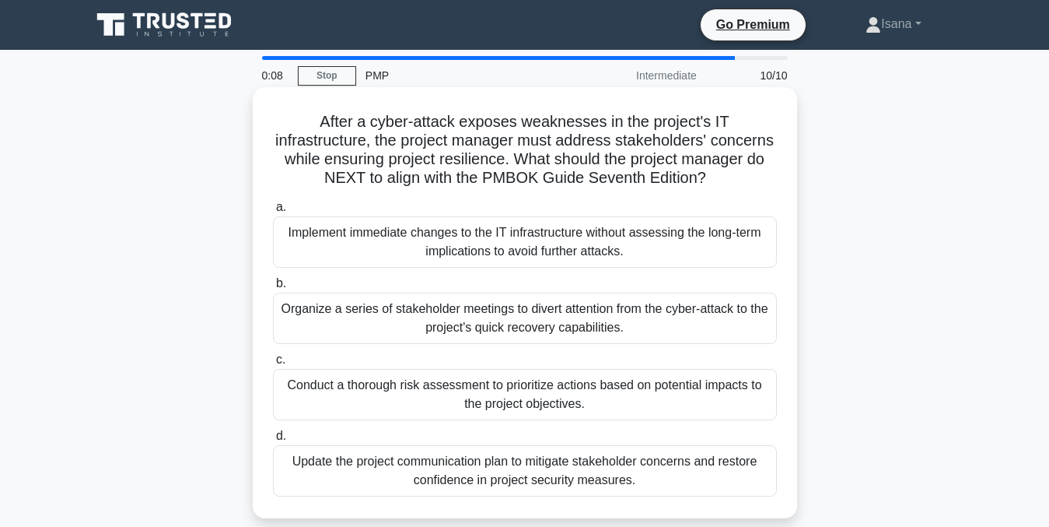
click at [538, 320] on div "Organize a series of stakeholder meetings to divert attention from the cyber-at…" at bounding box center [525, 317] width 504 height 51
click at [273, 289] on input "b. Organize a series of stakeholder meetings to divert attention from the cyber…" at bounding box center [273, 283] width 0 height 10
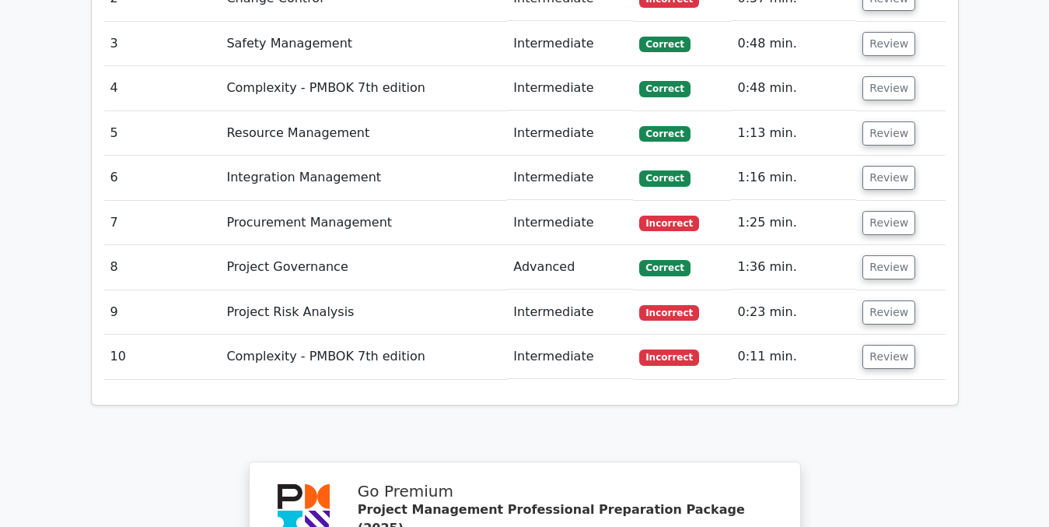
scroll to position [2220, 0]
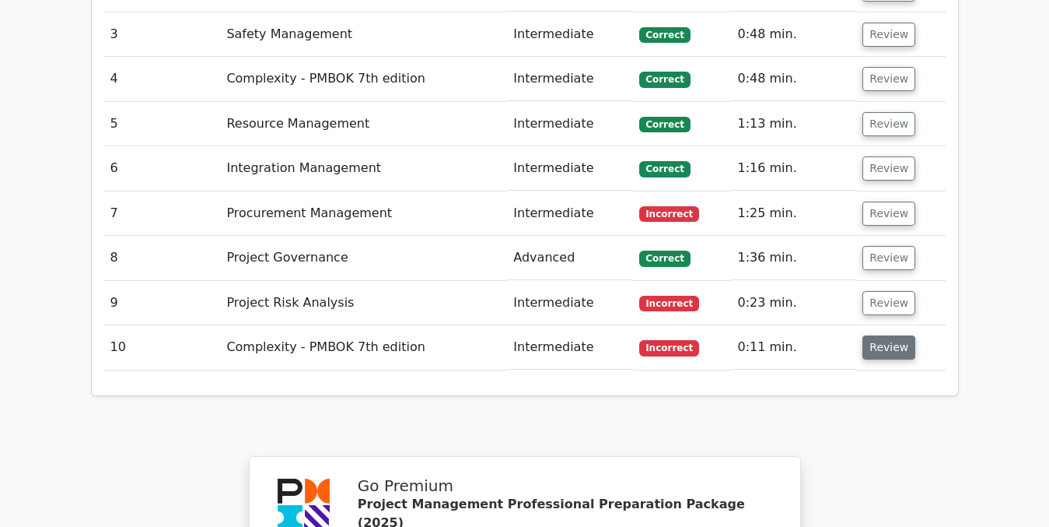
click at [877, 335] on button "Review" at bounding box center [889, 347] width 53 height 24
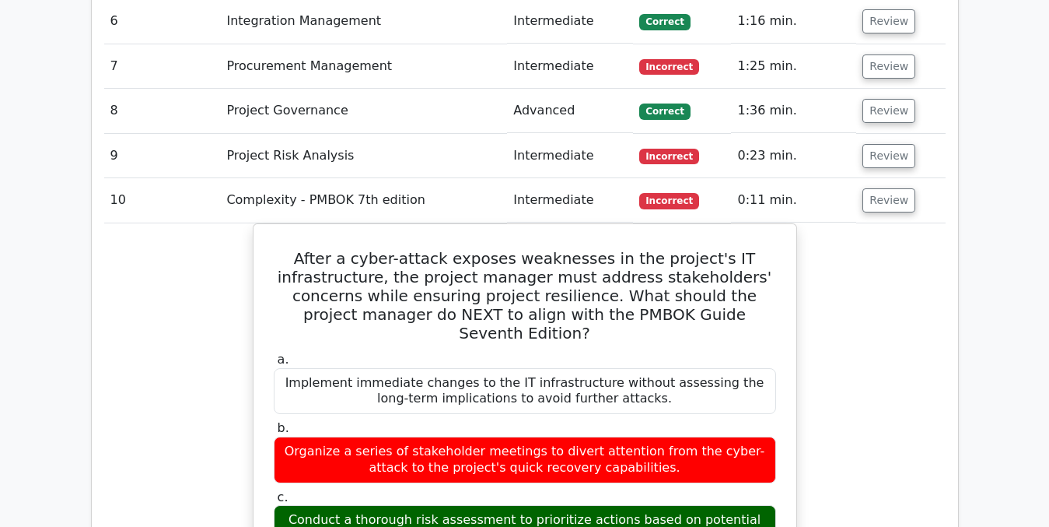
scroll to position [2383, 0]
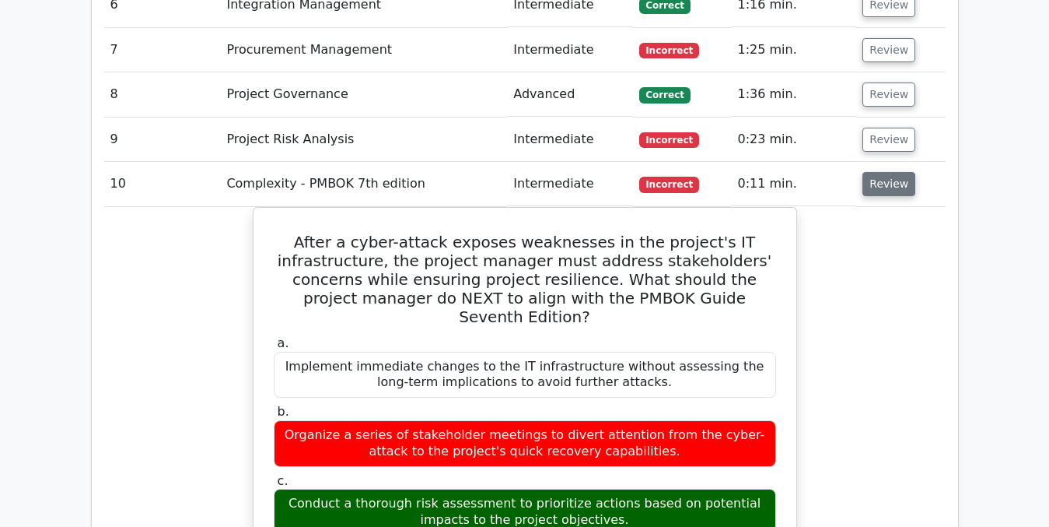
click at [884, 172] on button "Review" at bounding box center [889, 184] width 53 height 24
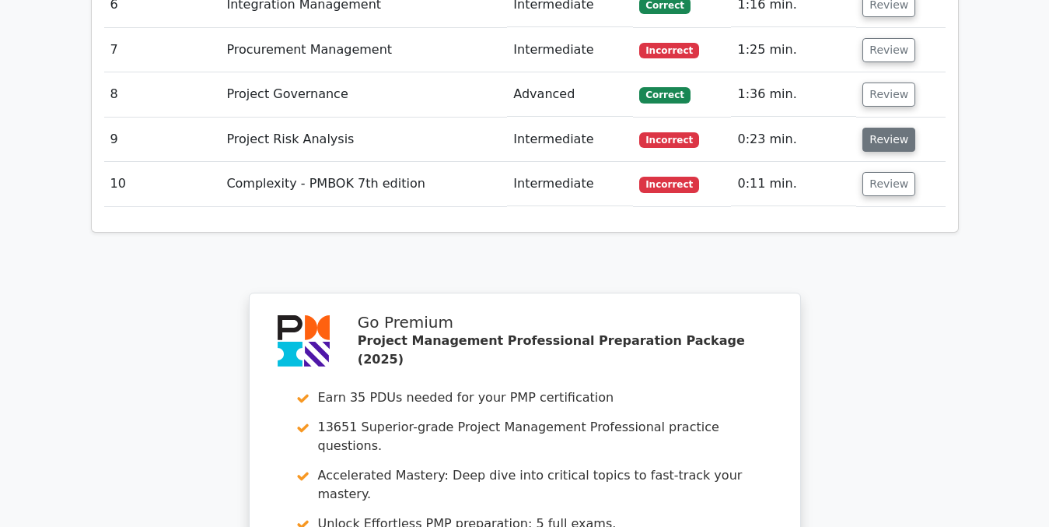
click at [884, 128] on button "Review" at bounding box center [889, 140] width 53 height 24
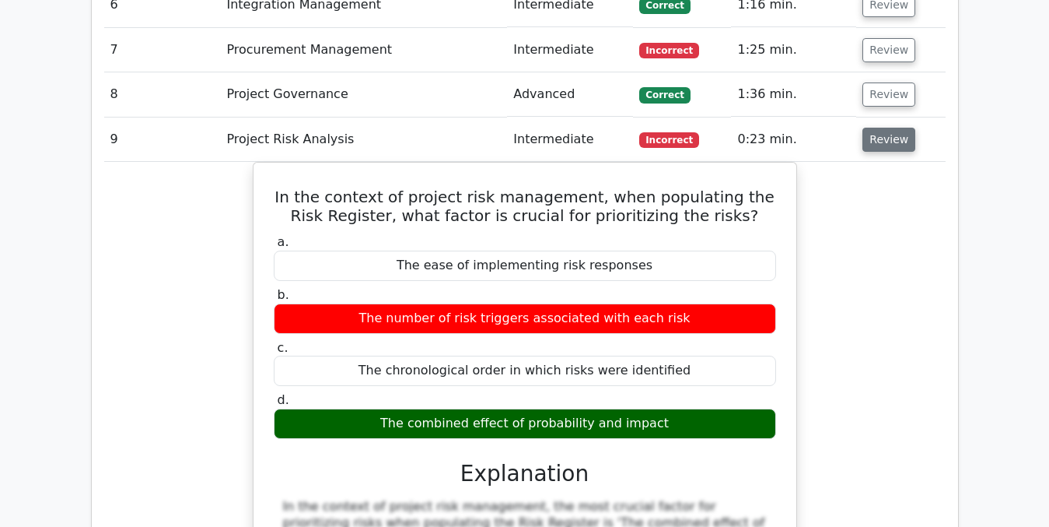
click at [884, 128] on button "Review" at bounding box center [889, 140] width 53 height 24
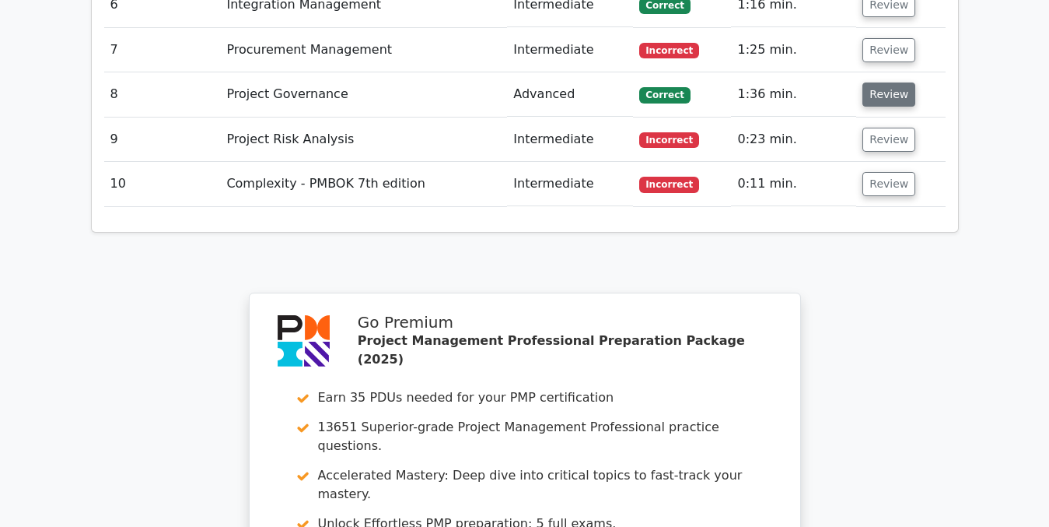
click at [880, 82] on button "Review" at bounding box center [889, 94] width 53 height 24
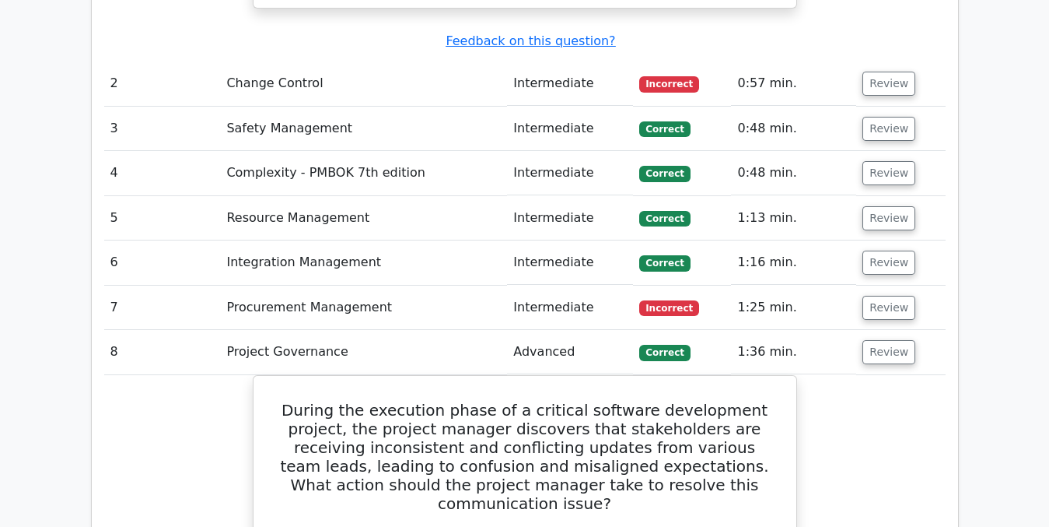
scroll to position [2124, 0]
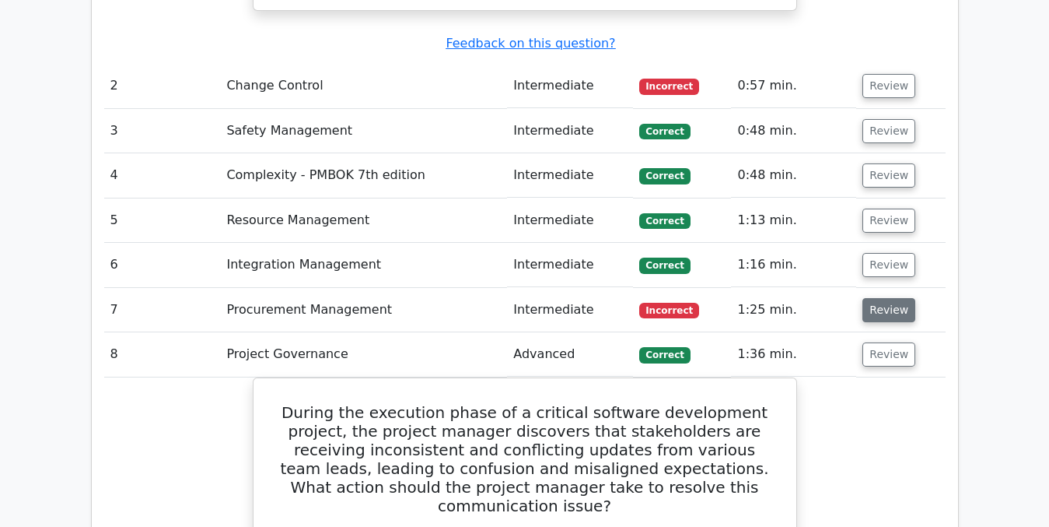
click at [887, 298] on button "Review" at bounding box center [889, 310] width 53 height 24
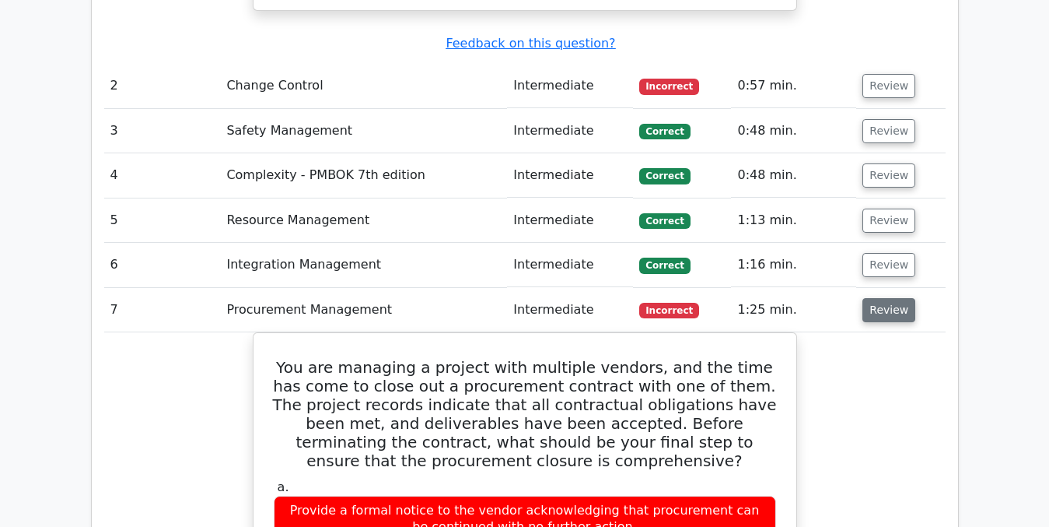
click at [884, 298] on button "Review" at bounding box center [889, 310] width 53 height 24
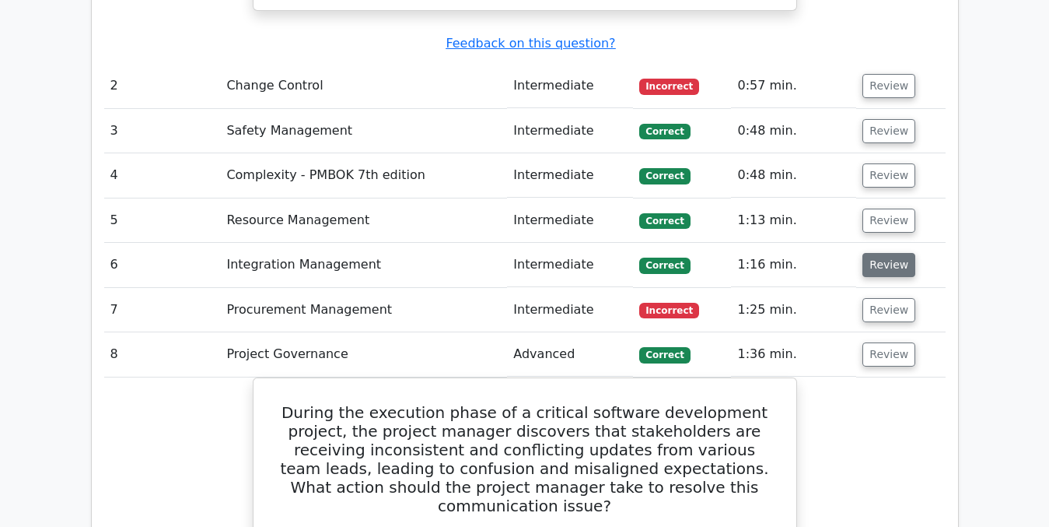
click at [884, 253] on button "Review" at bounding box center [889, 265] width 53 height 24
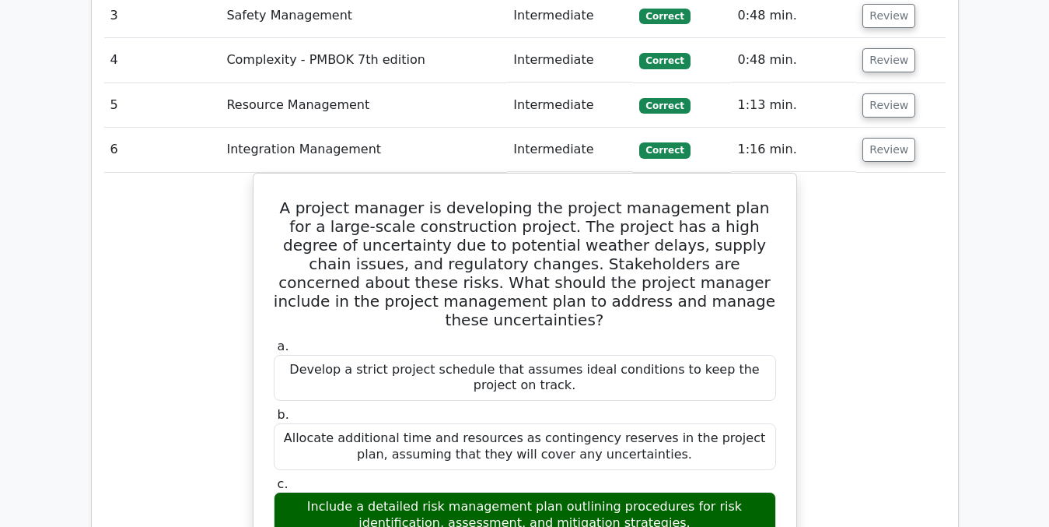
scroll to position [2250, 0]
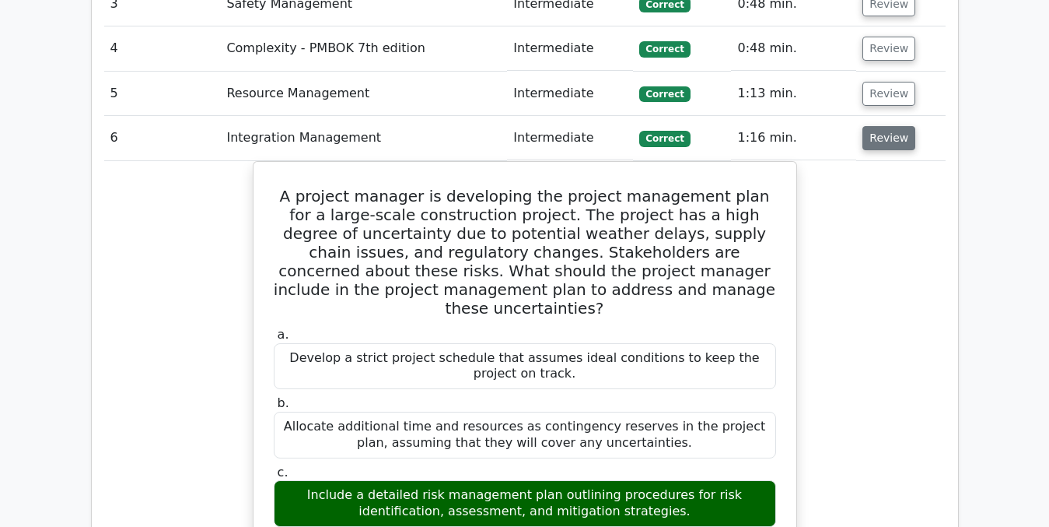
click at [891, 126] on button "Review" at bounding box center [889, 138] width 53 height 24
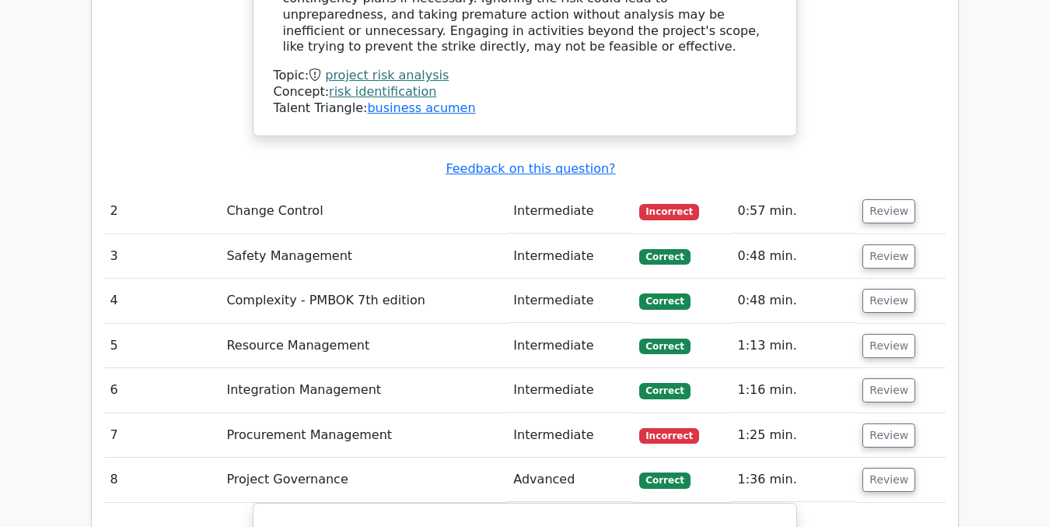
scroll to position [1991, 0]
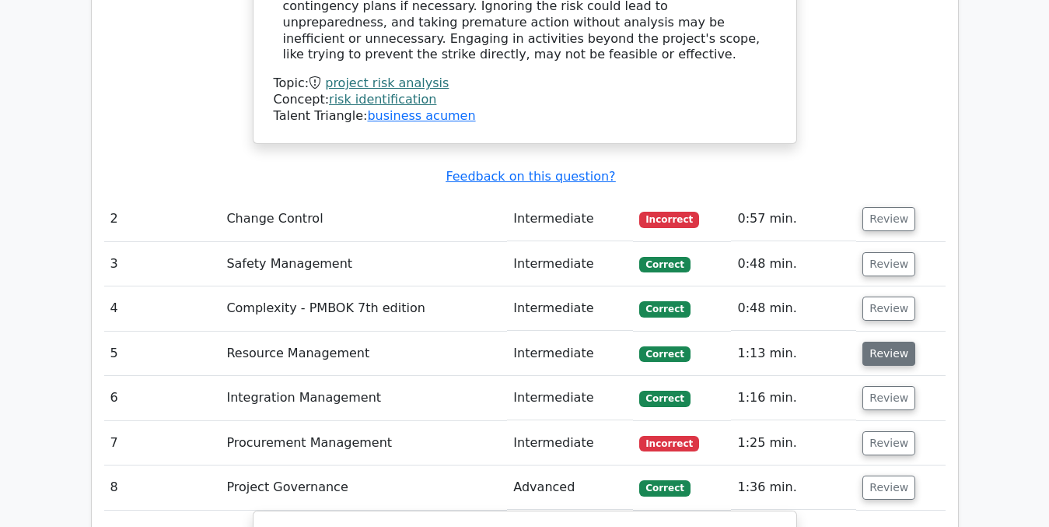
click at [884, 341] on button "Review" at bounding box center [889, 353] width 53 height 24
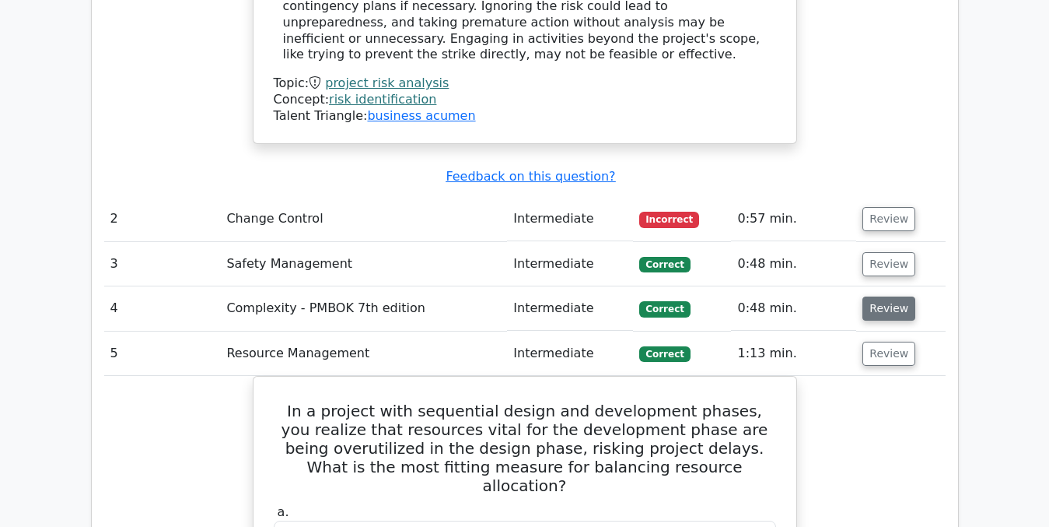
click at [872, 296] on button "Review" at bounding box center [889, 308] width 53 height 24
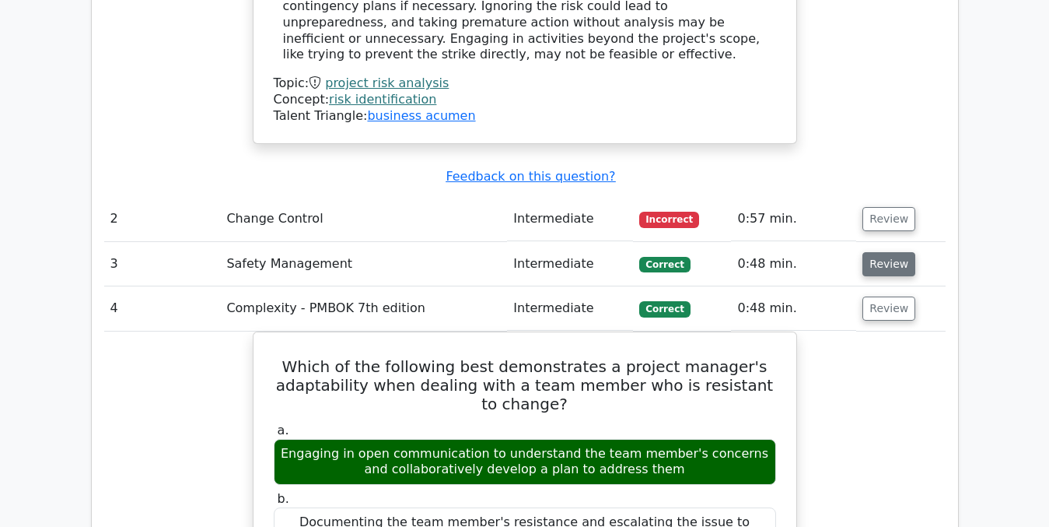
click at [881, 252] on button "Review" at bounding box center [889, 264] width 53 height 24
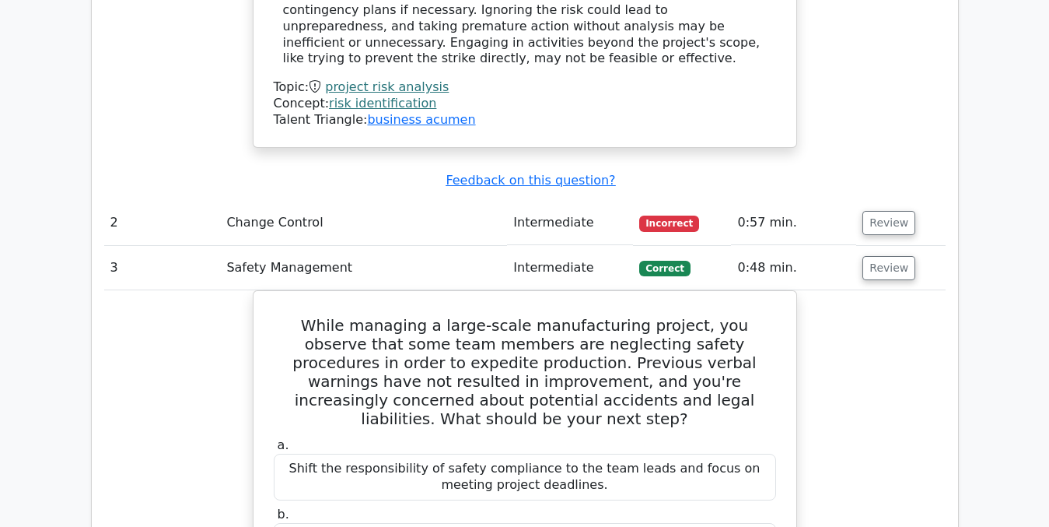
scroll to position [1960, 0]
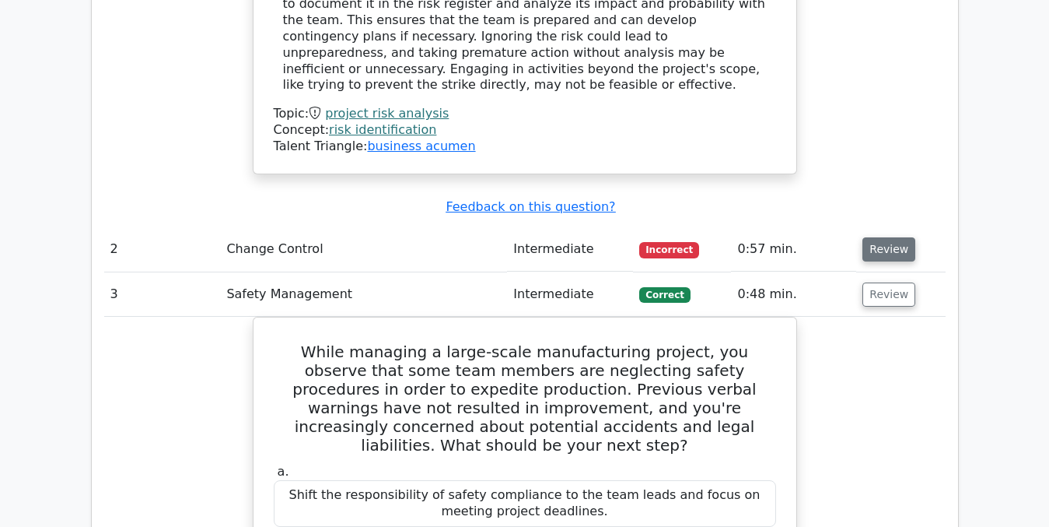
click at [876, 237] on button "Review" at bounding box center [889, 249] width 53 height 24
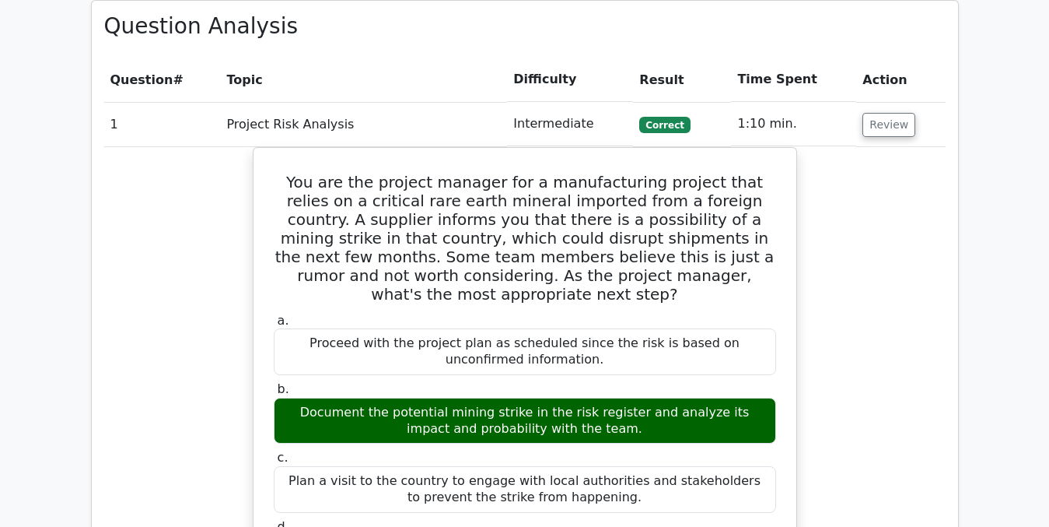
scroll to position [1377, 0]
